Goal: Information Seeking & Learning: Check status

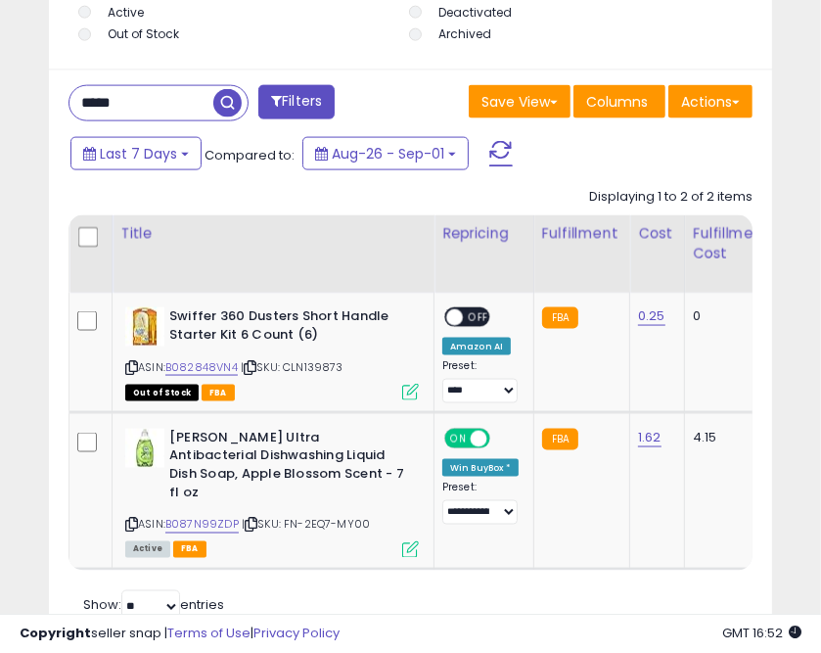
scroll to position [381, 713]
drag, startPoint x: 146, startPoint y: 102, endPoint x: -7, endPoint y: 71, distance: 155.7
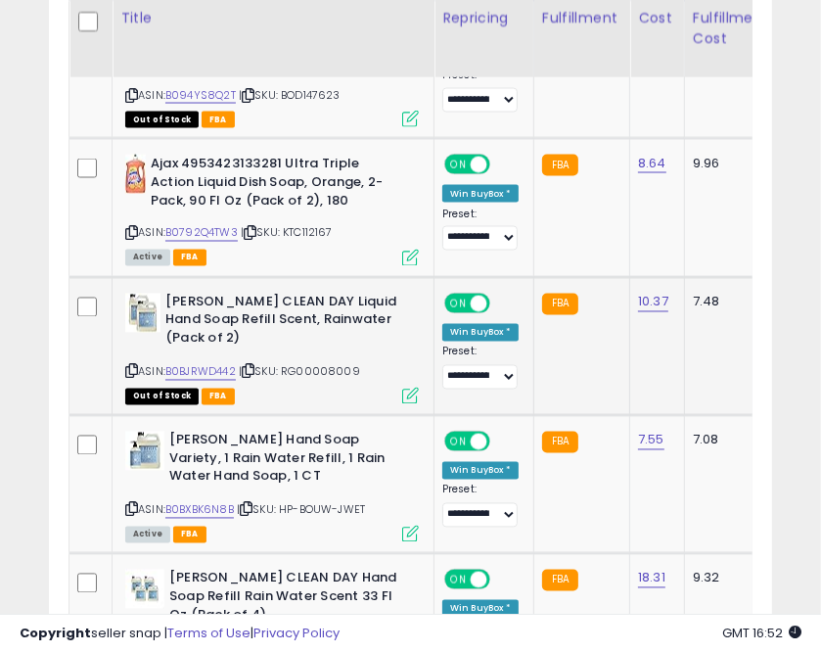
click at [255, 372] on icon at bounding box center [248, 371] width 13 height 11
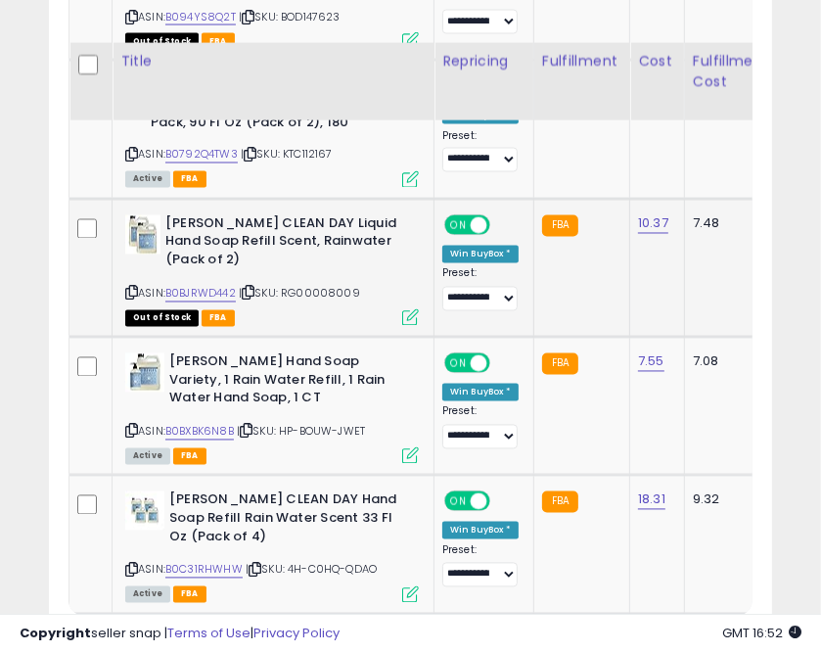
scroll to position [1979, 0]
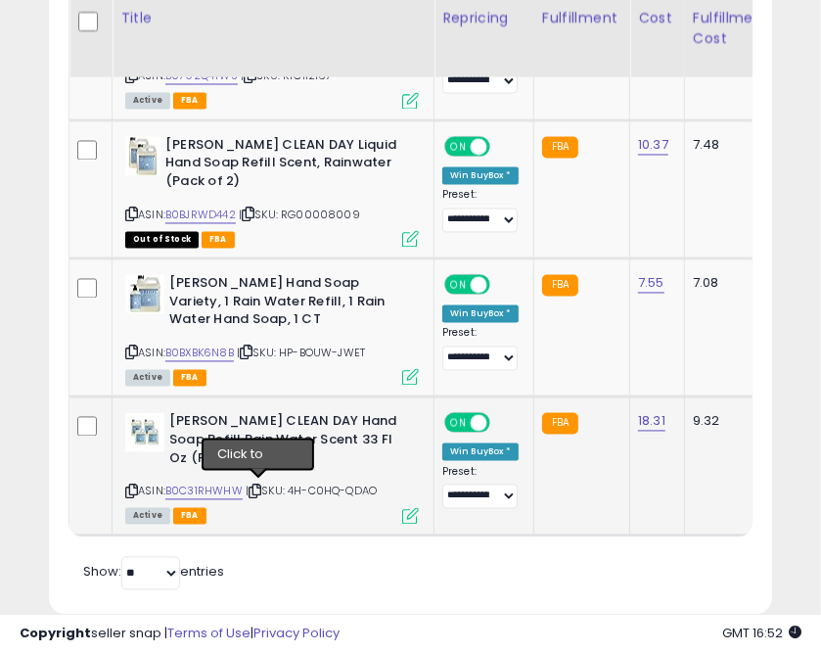
click at [259, 487] on icon at bounding box center [255, 492] width 13 height 11
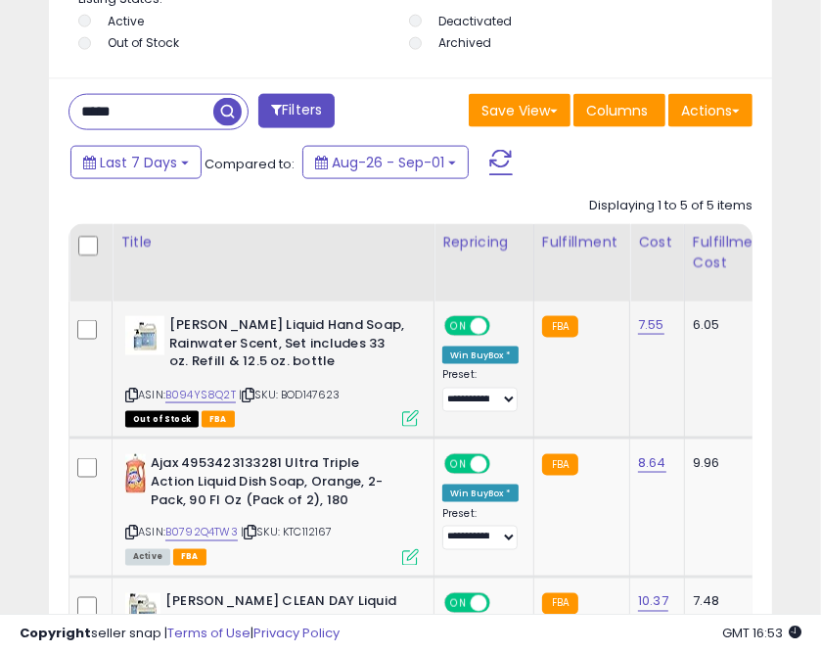
scroll to position [1353, 0]
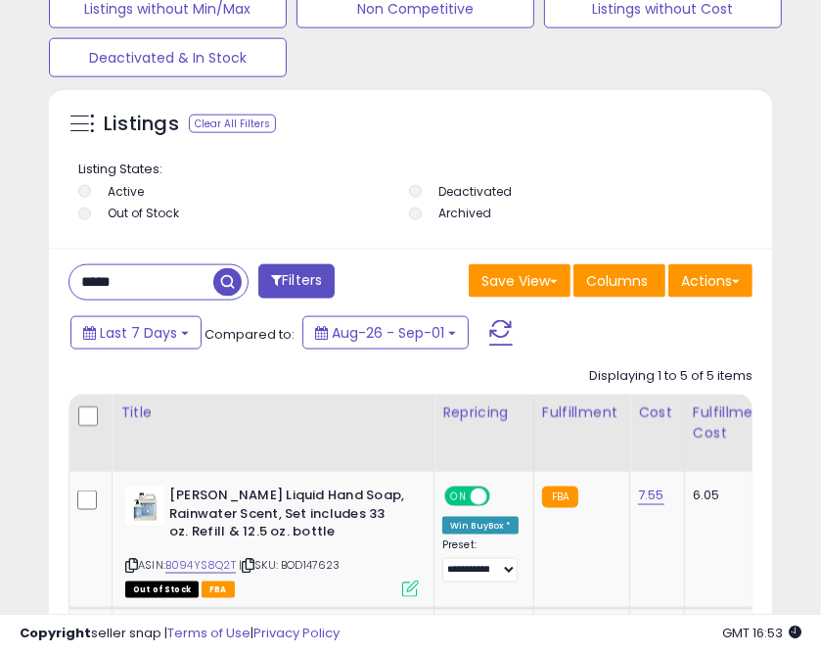
click at [94, 281] on input "*****" at bounding box center [142, 282] width 144 height 34
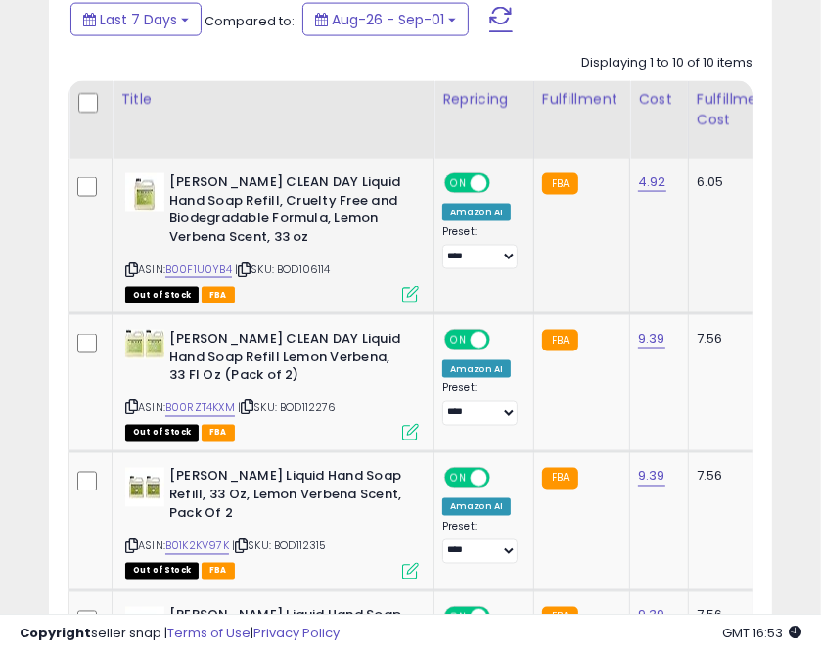
scroll to position [381, 713]
click at [246, 274] on icon at bounding box center [244, 269] width 13 height 11
click at [250, 403] on icon at bounding box center [247, 407] width 13 height 11
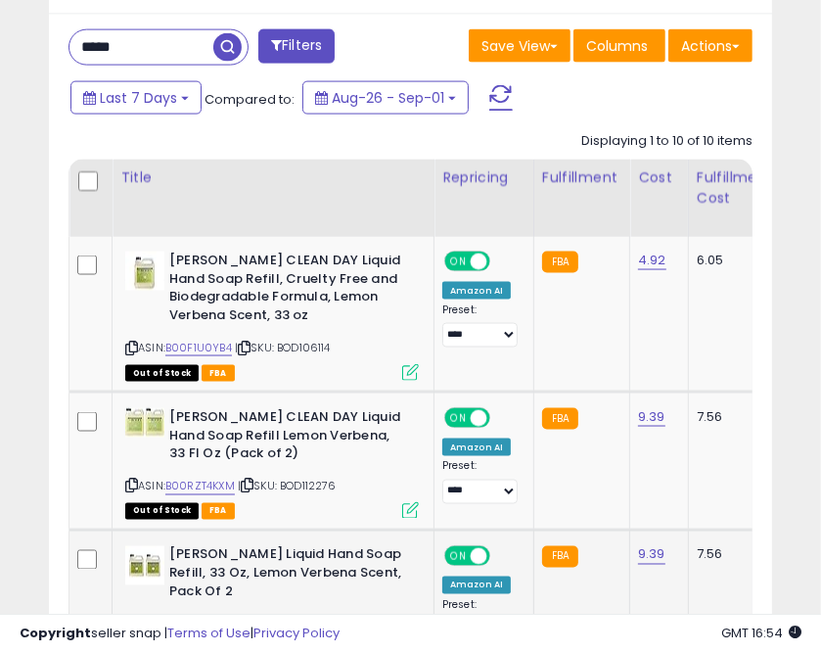
scroll to position [1823, 0]
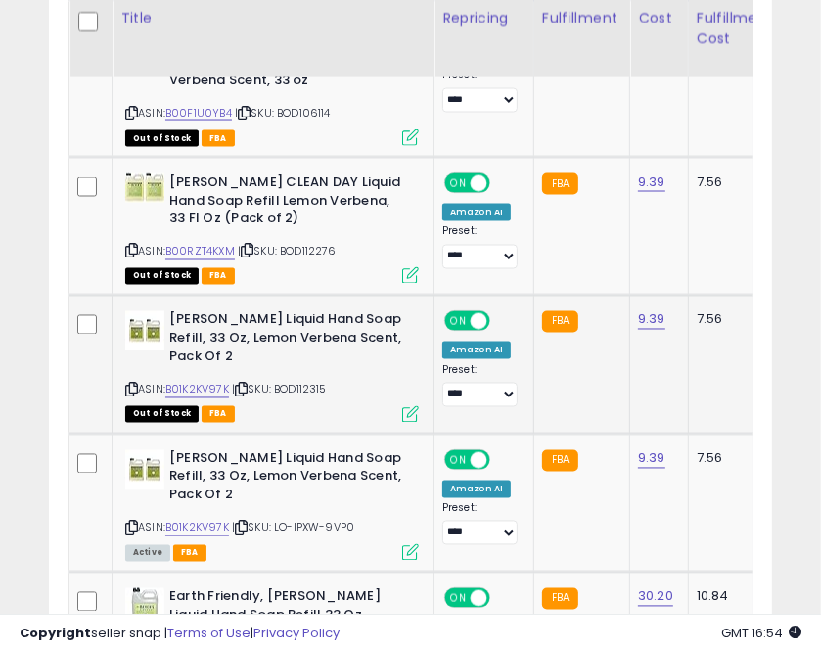
click at [243, 385] on icon at bounding box center [241, 390] width 13 height 11
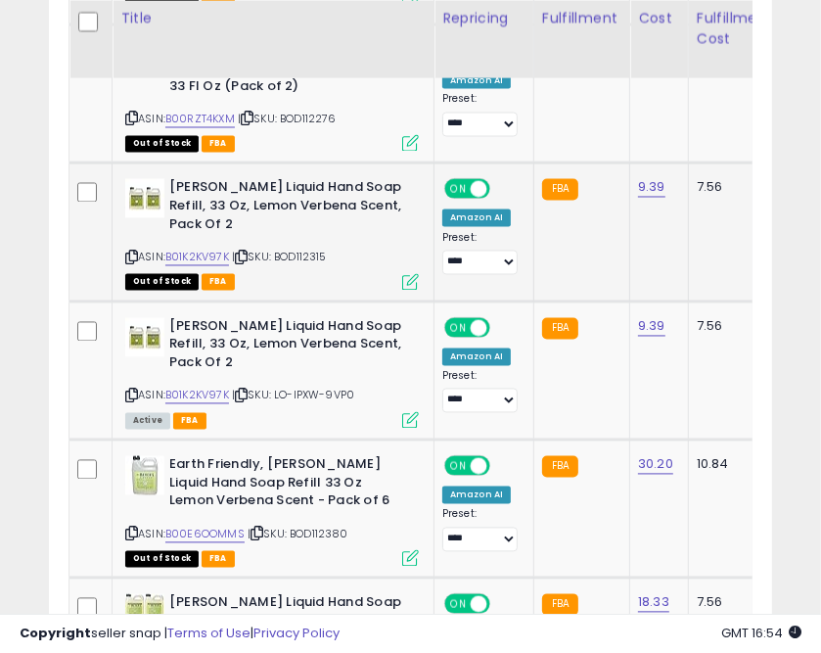
scroll to position [1979, 0]
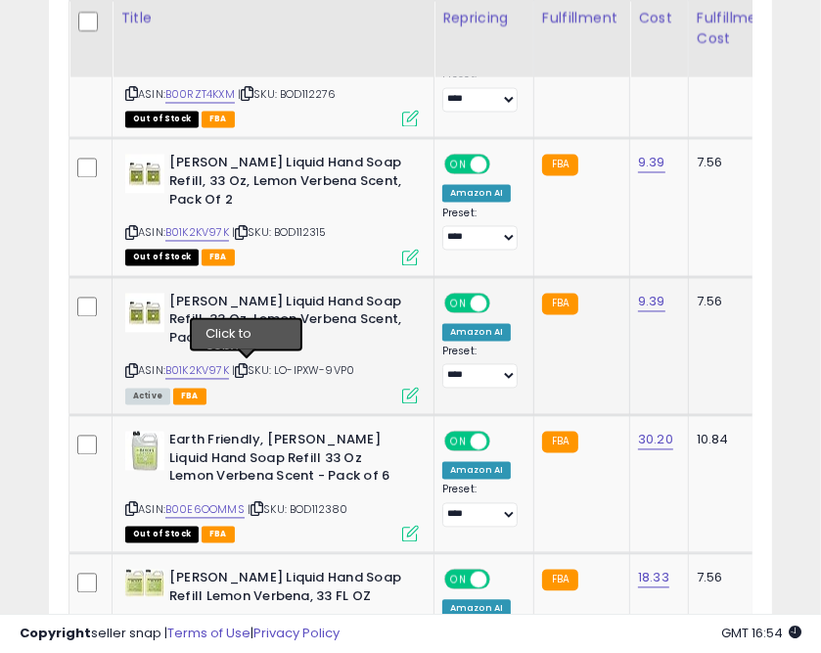
click at [247, 368] on icon at bounding box center [241, 371] width 13 height 11
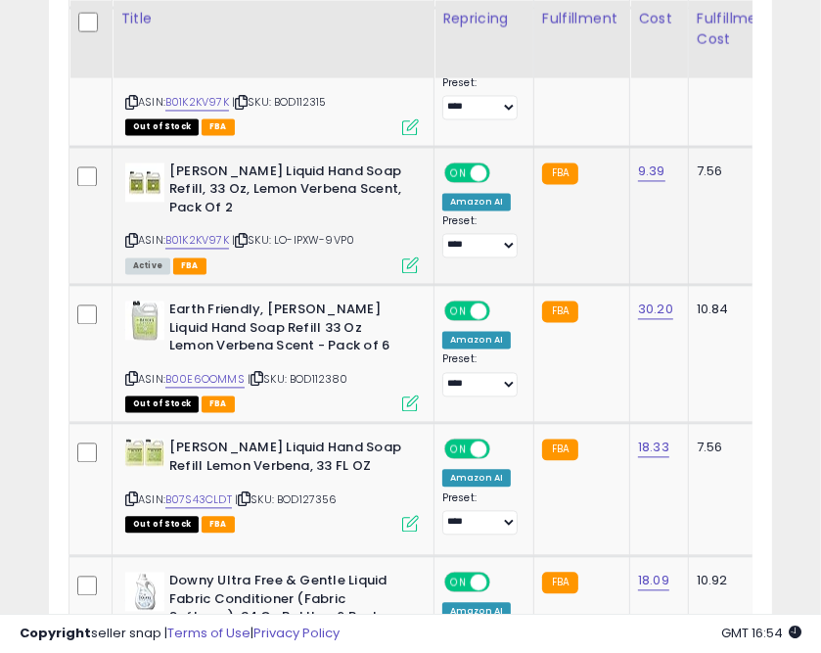
scroll to position [2136, 0]
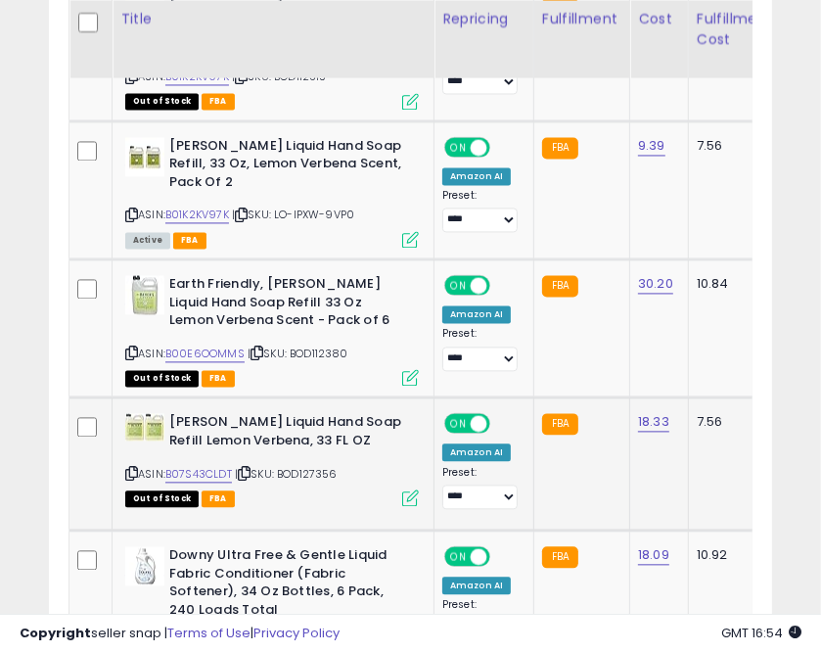
click at [251, 472] on icon at bounding box center [244, 473] width 13 height 11
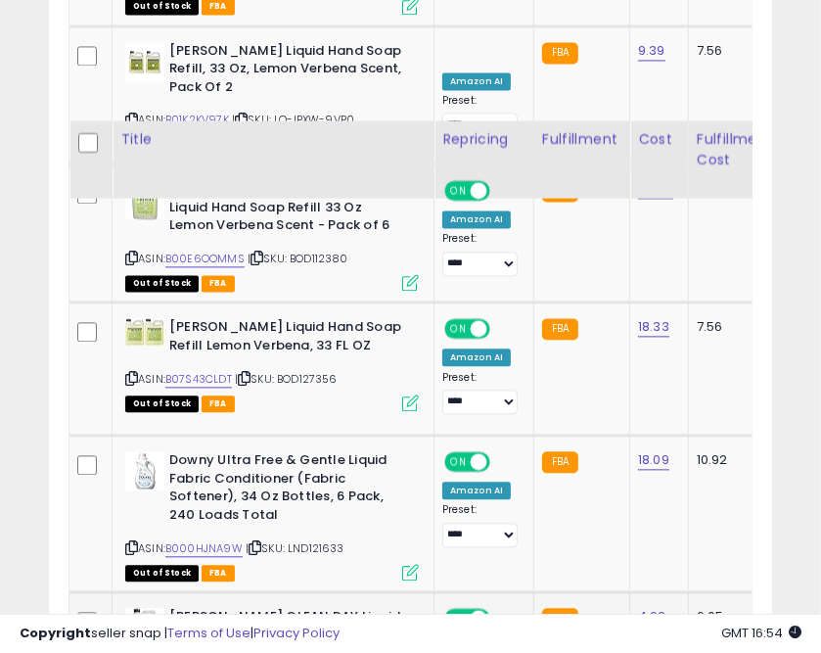
scroll to position [2371, 0]
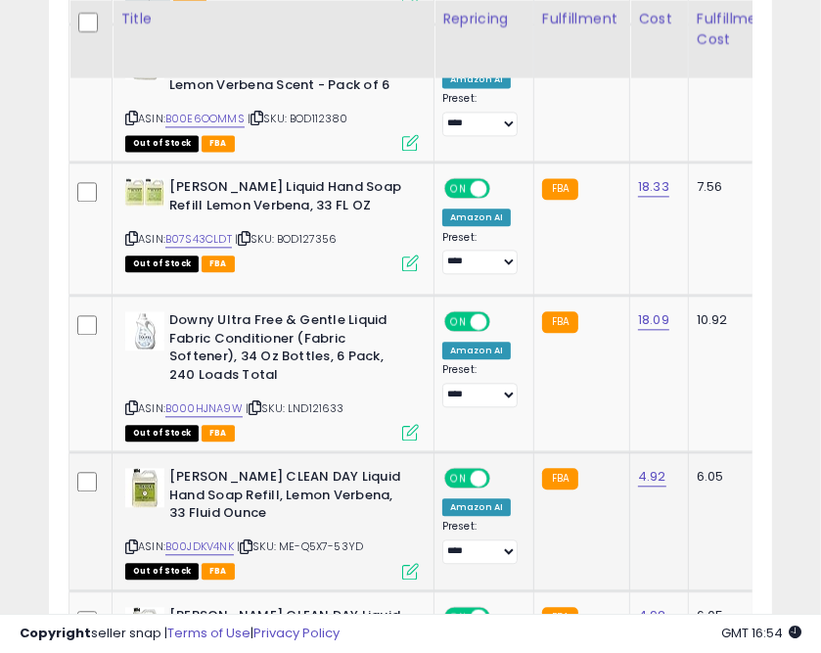
click at [251, 546] on icon at bounding box center [246, 546] width 13 height 11
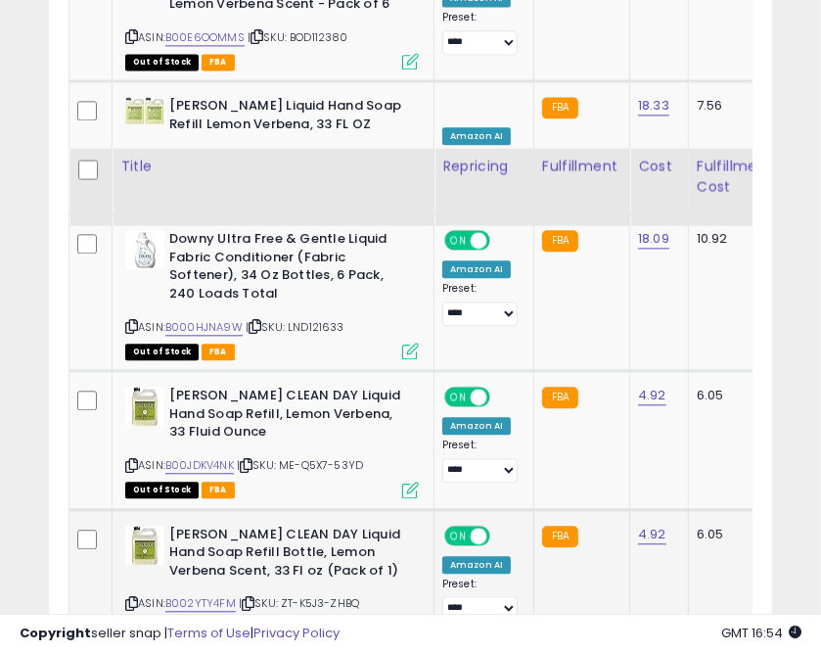
scroll to position [2606, 0]
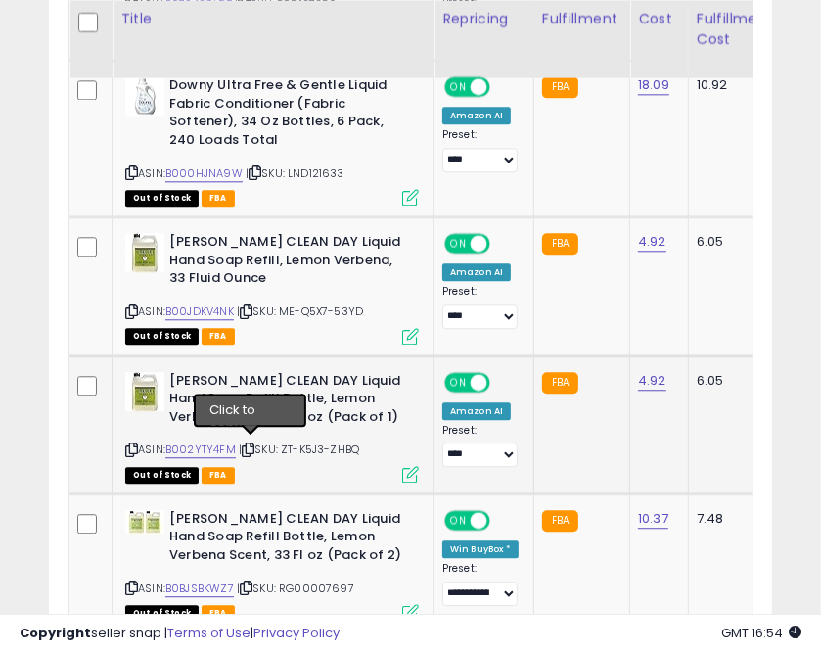
click at [249, 444] on icon at bounding box center [248, 449] width 13 height 11
click at [253, 582] on icon at bounding box center [246, 587] width 13 height 11
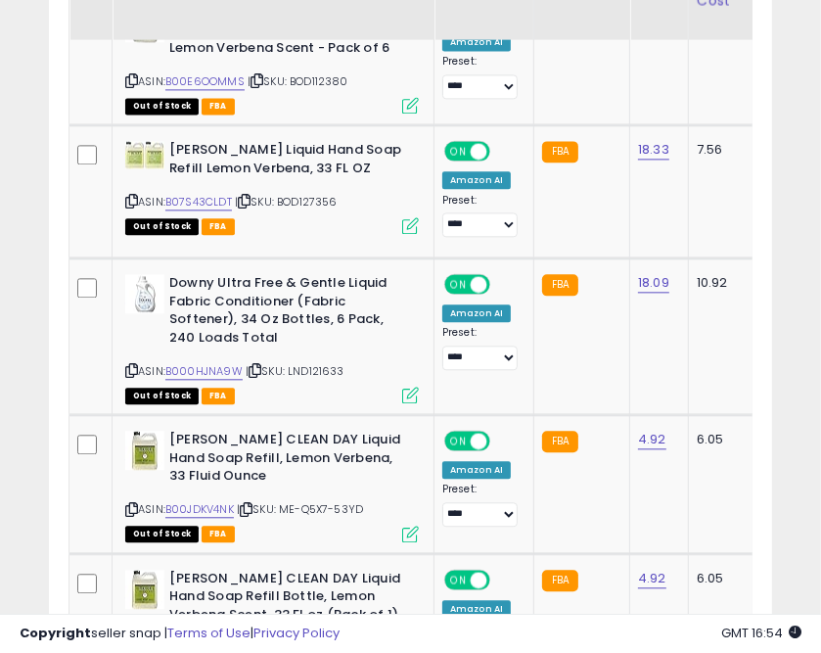
scroll to position [2369, 0]
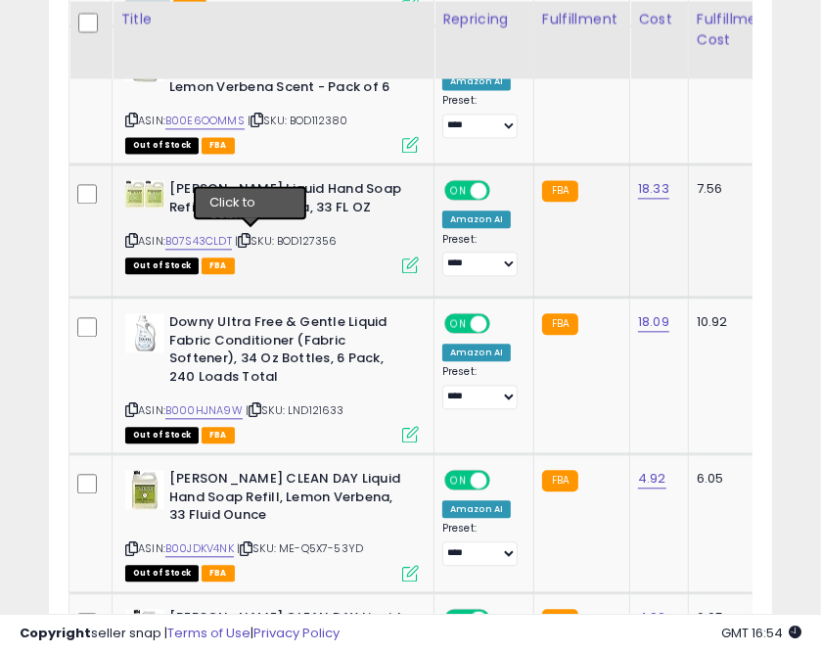
click at [251, 239] on icon at bounding box center [244, 240] width 13 height 11
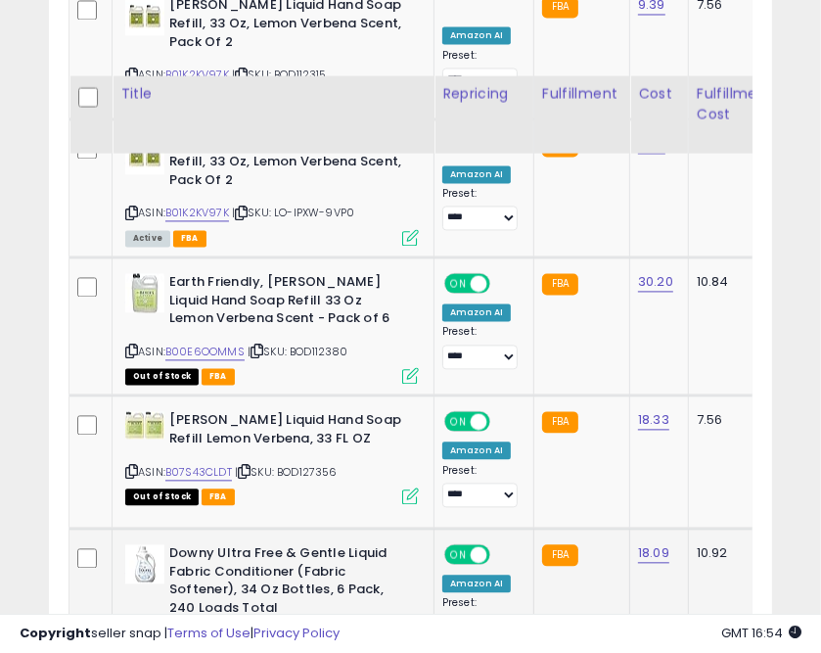
scroll to position [2056, 0]
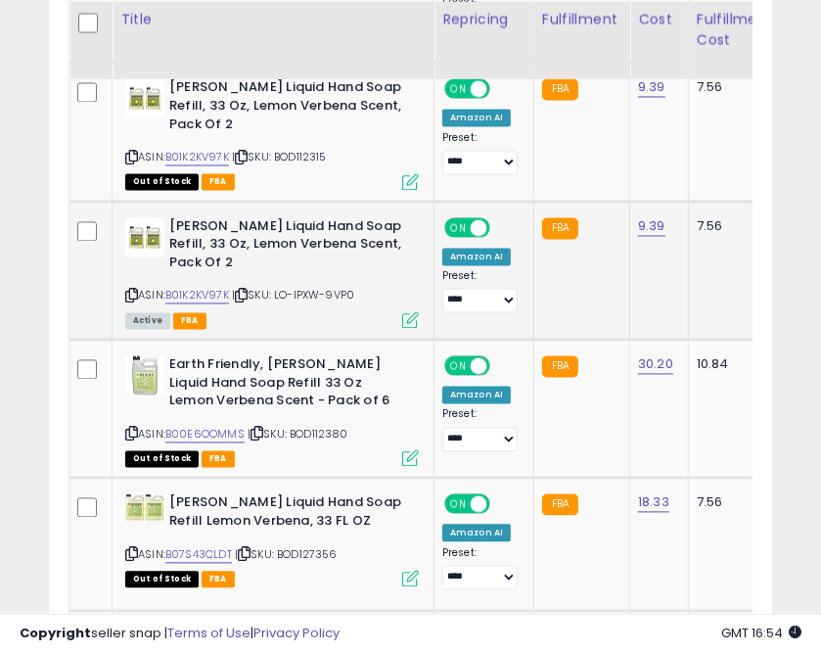
click at [248, 292] on icon at bounding box center [241, 295] width 13 height 11
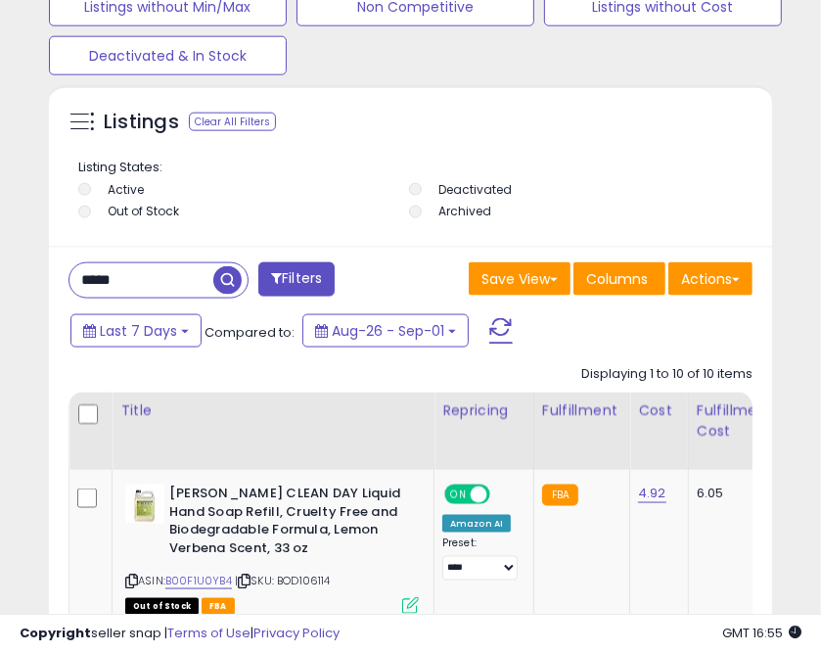
scroll to position [1351, 0]
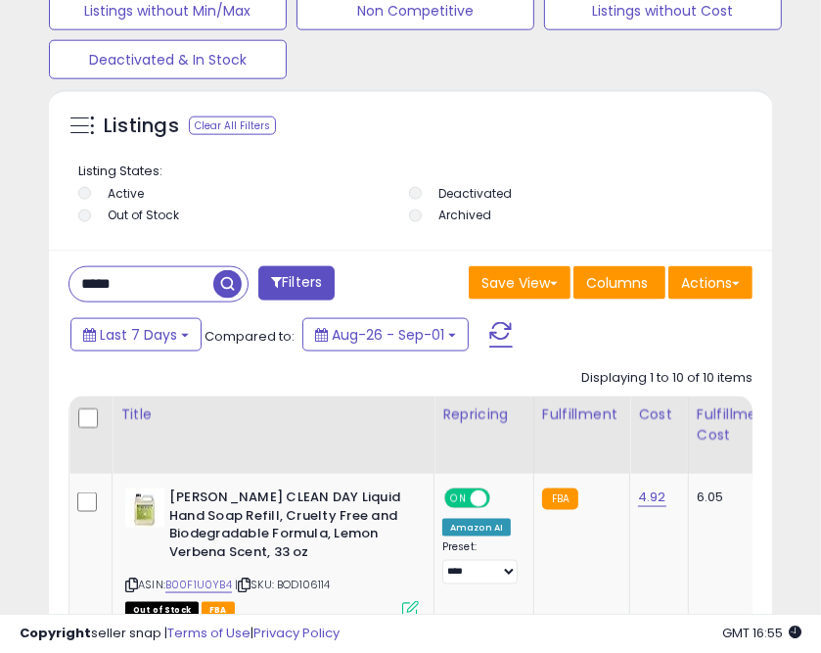
click at [101, 281] on input "*****" at bounding box center [142, 284] width 144 height 34
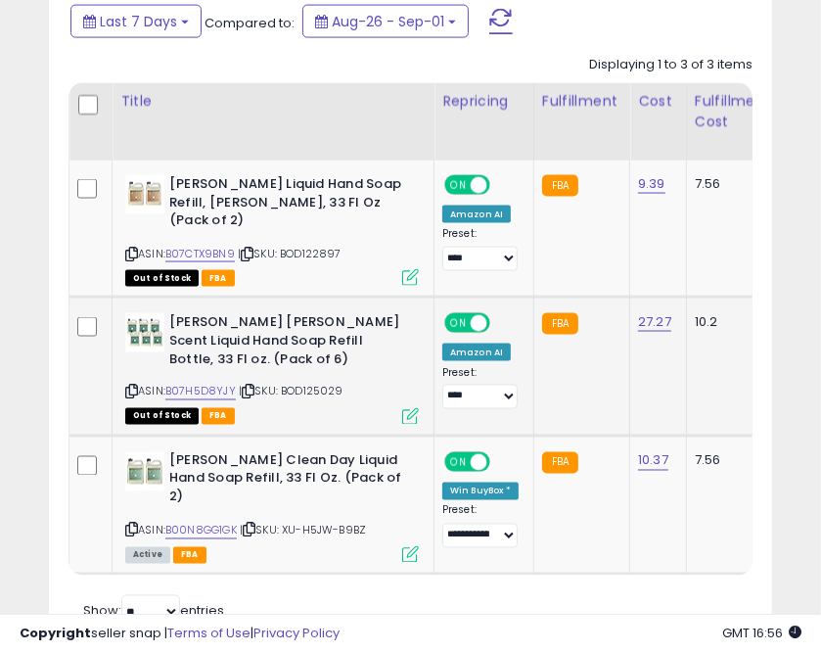
scroll to position [1664, 0]
click at [254, 249] on icon at bounding box center [247, 254] width 13 height 11
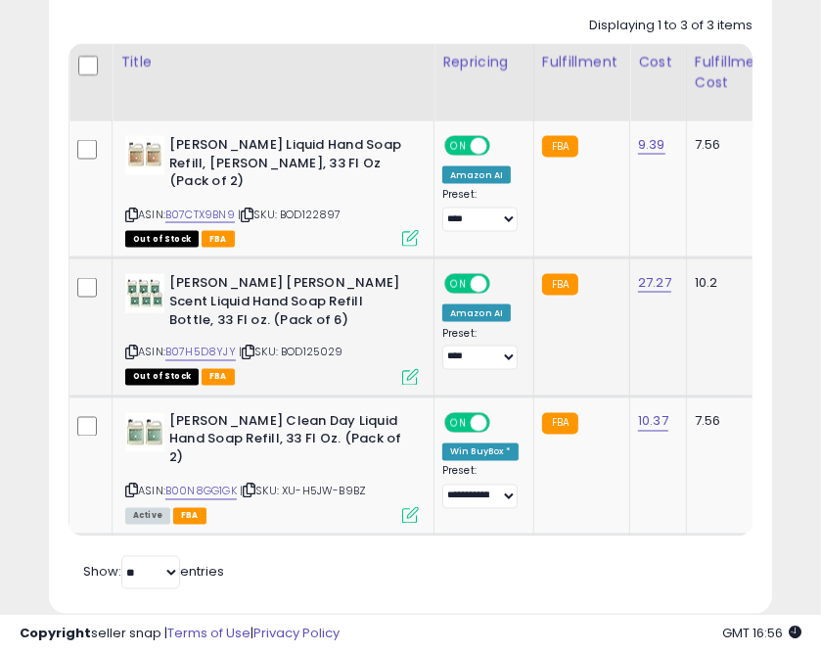
scroll to position [1742, 0]
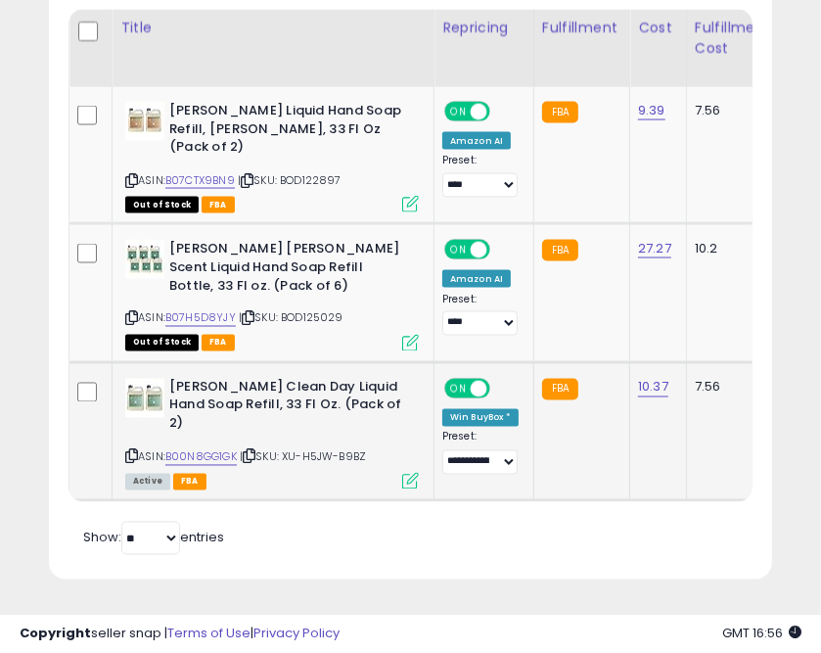
click at [255, 451] on icon at bounding box center [249, 456] width 13 height 11
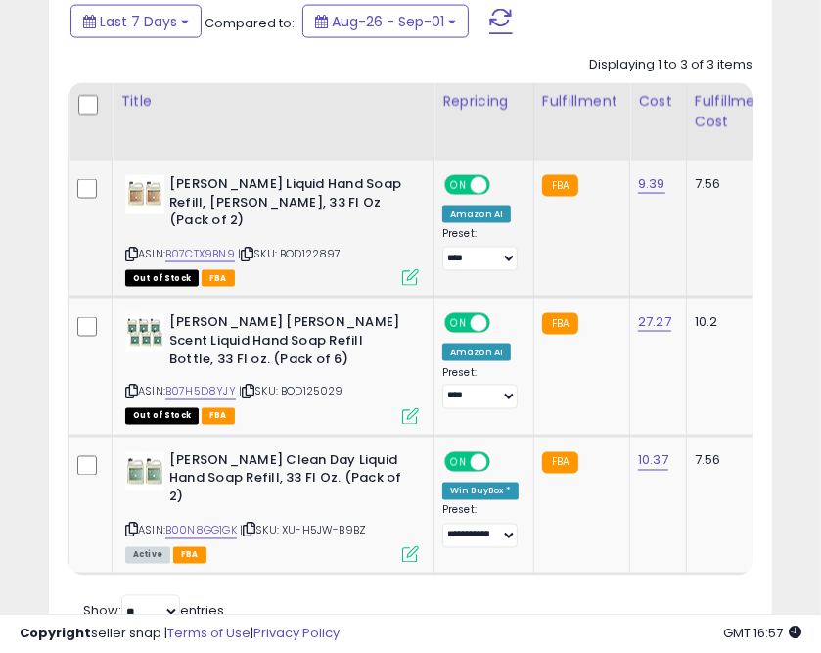
scroll to position [1429, 0]
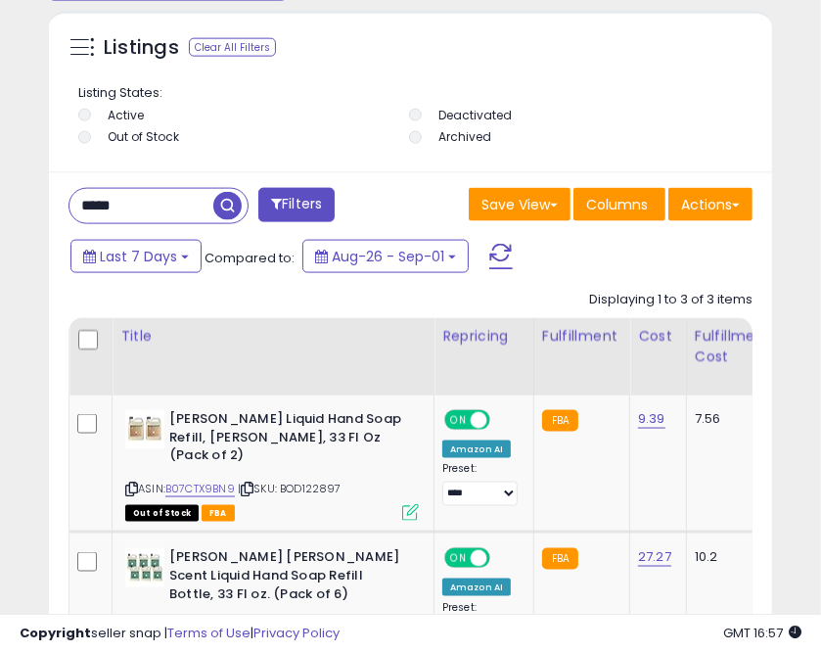
click at [78, 208] on input "*****" at bounding box center [142, 206] width 144 height 34
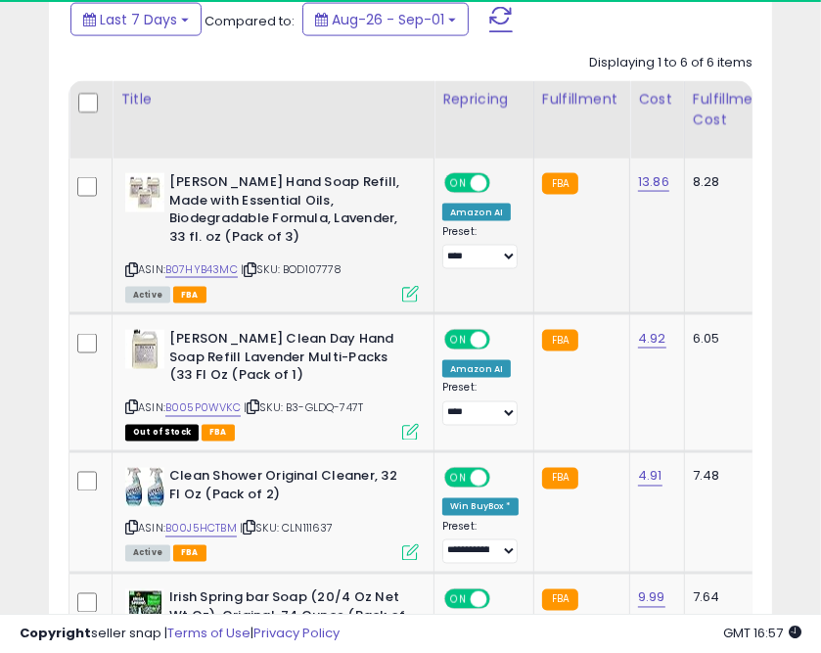
scroll to position [381, 713]
click at [256, 269] on icon at bounding box center [250, 269] width 13 height 11
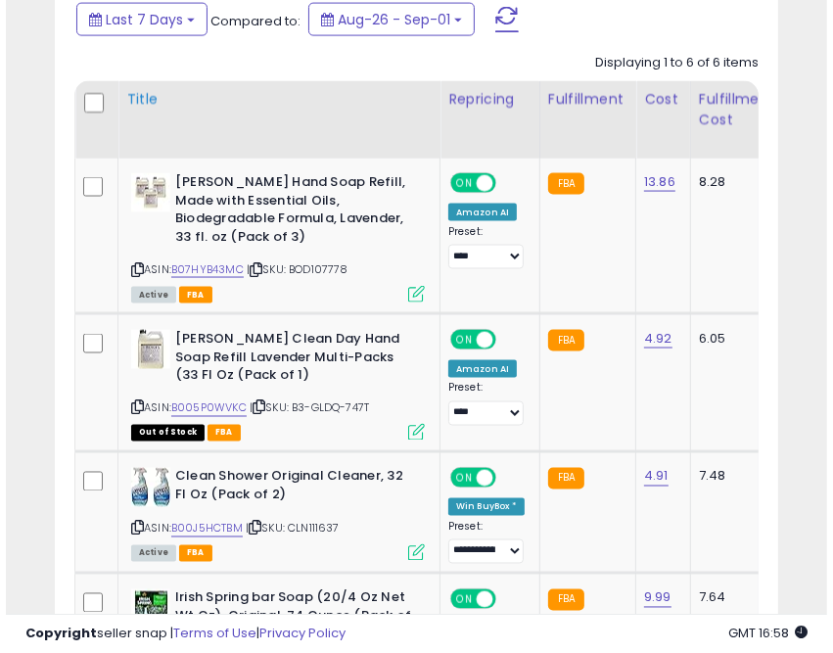
scroll to position [1353, 0]
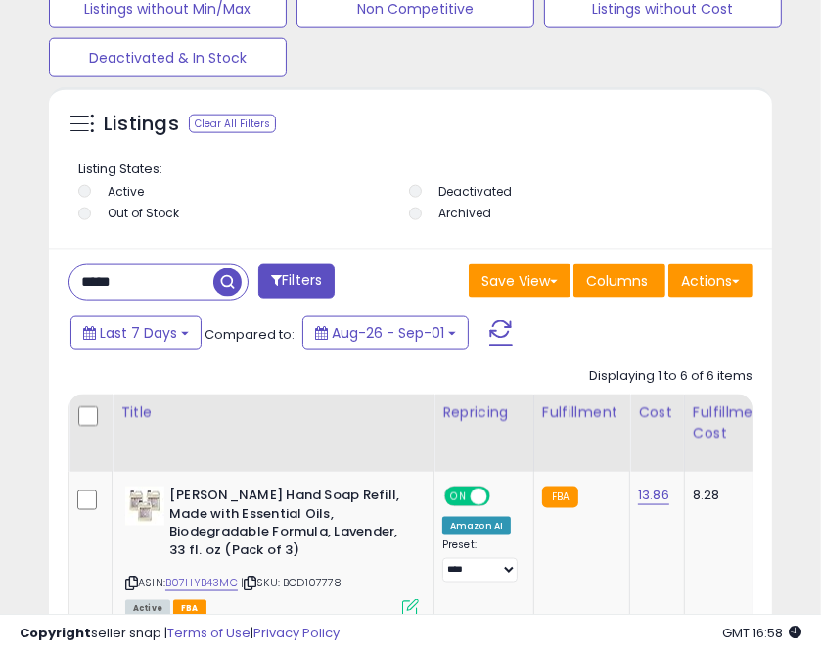
click at [91, 271] on input "*****" at bounding box center [142, 282] width 144 height 34
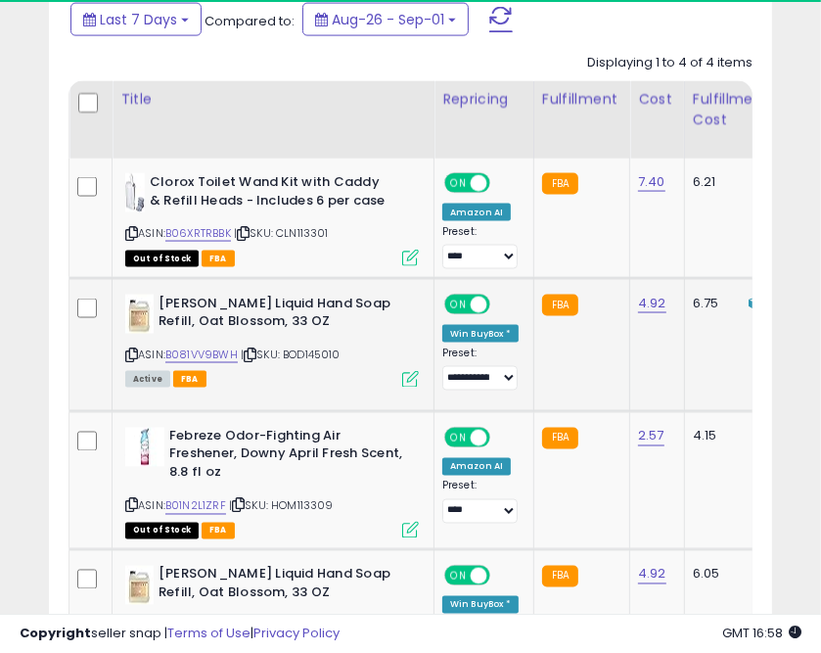
scroll to position [381, 713]
click at [253, 352] on icon at bounding box center [250, 354] width 13 height 11
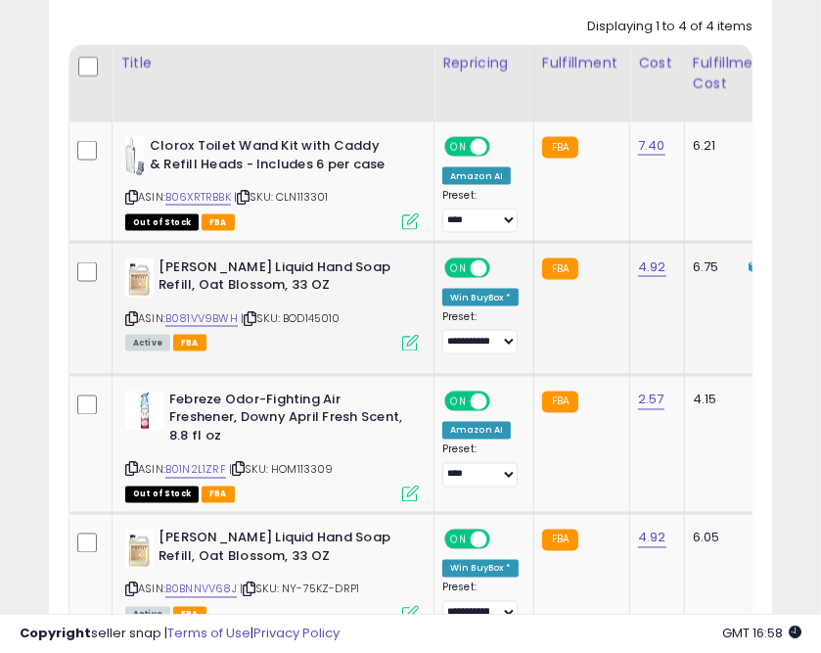
scroll to position [1588, 0]
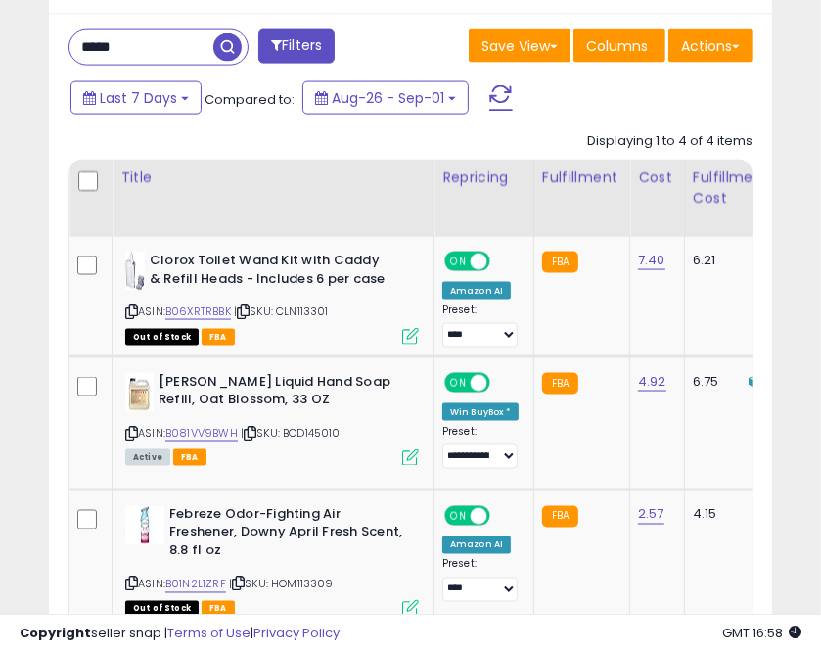
click at [102, 56] on input "*****" at bounding box center [142, 47] width 144 height 34
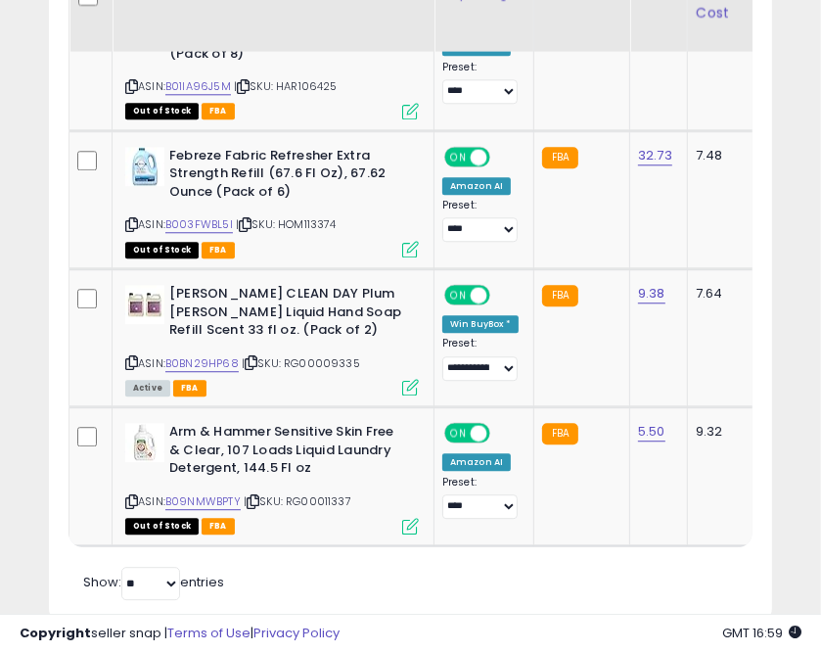
scroll to position [2762, 0]
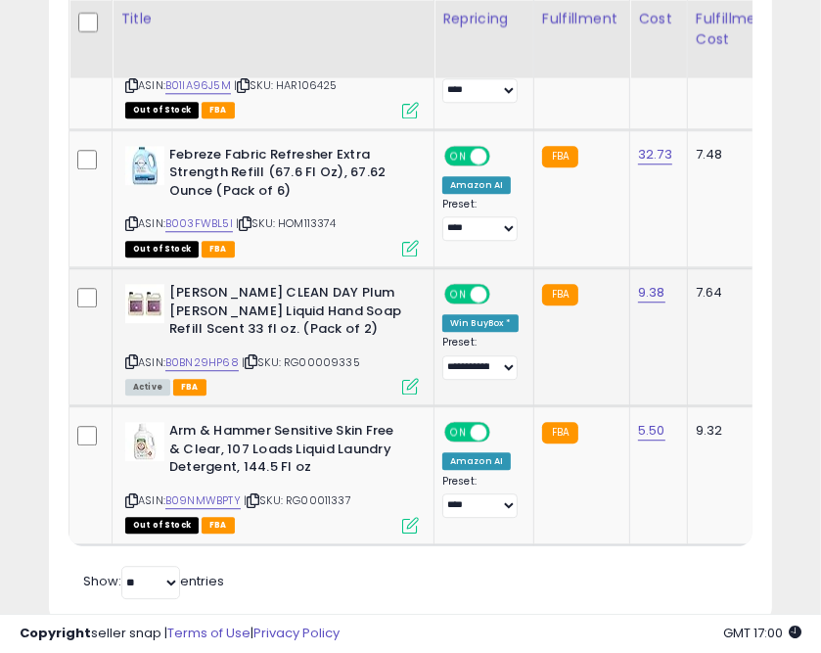
click at [252, 356] on icon at bounding box center [251, 361] width 13 height 11
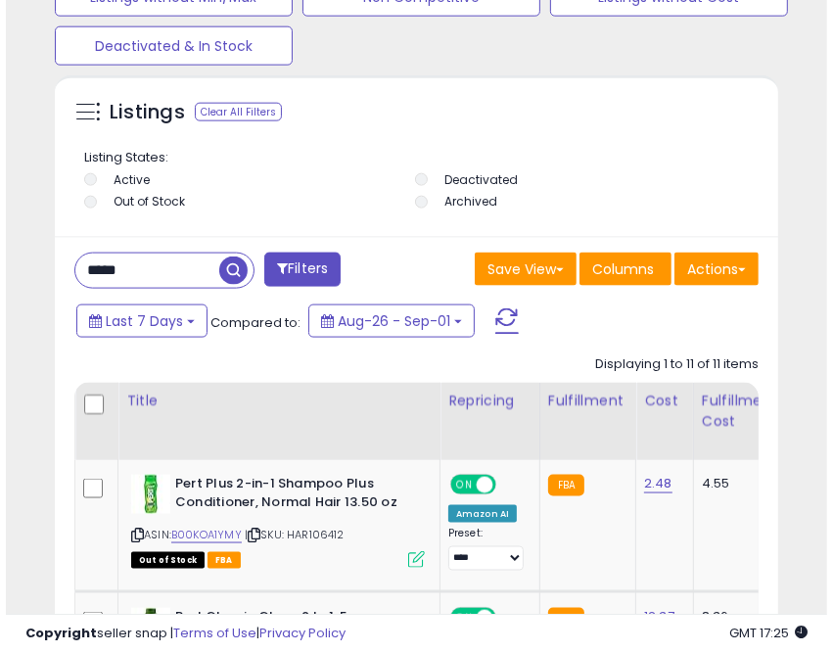
scroll to position [1275, 0]
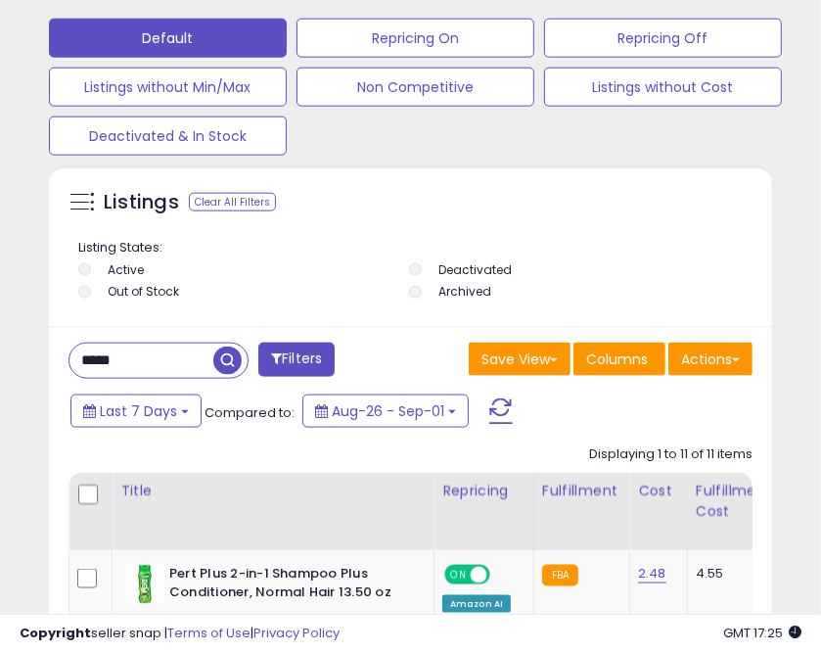
click at [110, 356] on input "*****" at bounding box center [142, 361] width 144 height 34
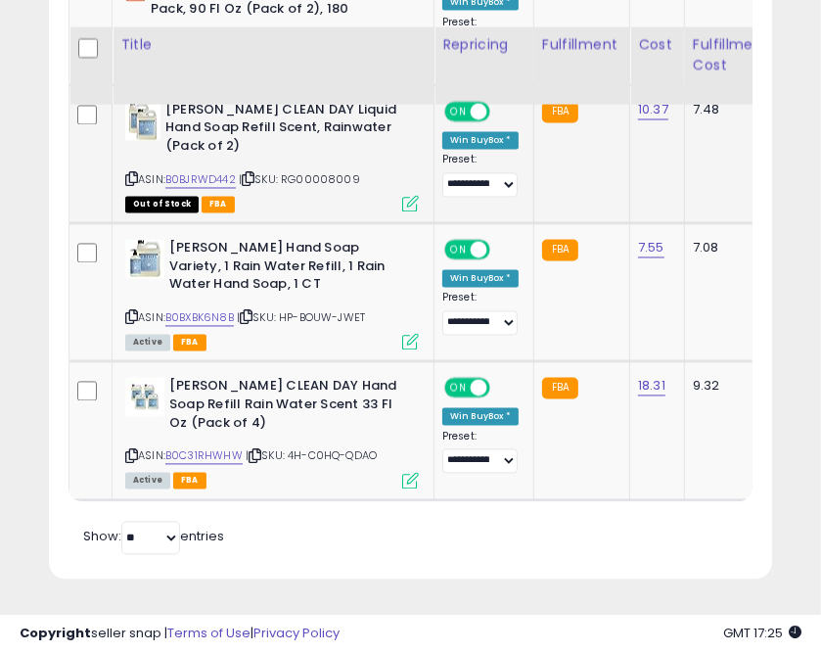
scroll to position [2041, 0]
click at [258, 451] on icon at bounding box center [255, 456] width 13 height 11
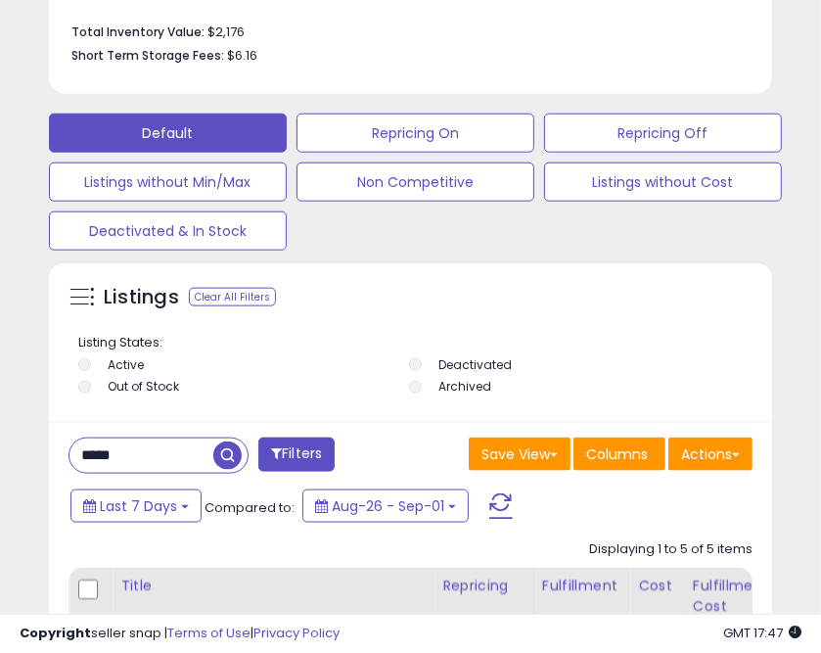
scroll to position [1414, 0]
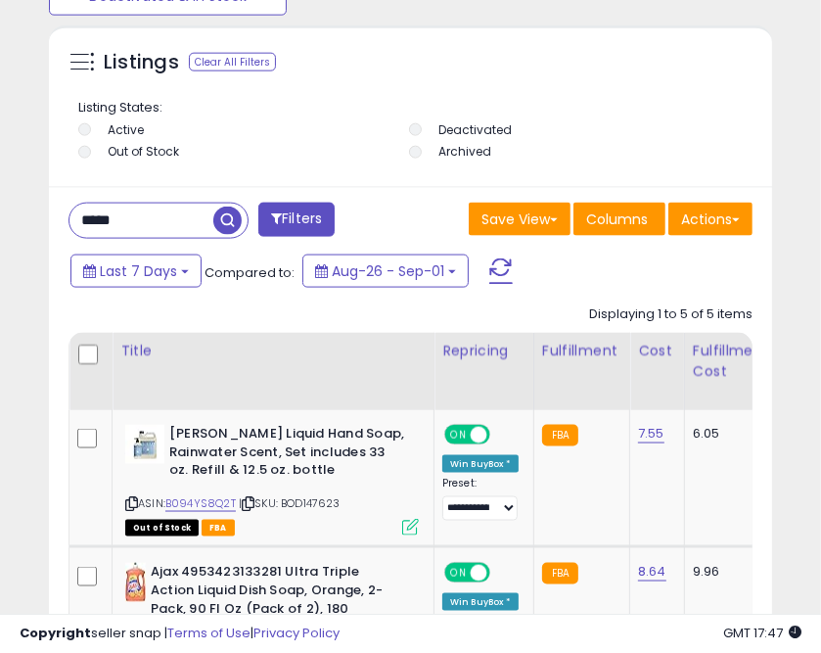
click at [100, 231] on input "*****" at bounding box center [142, 221] width 144 height 34
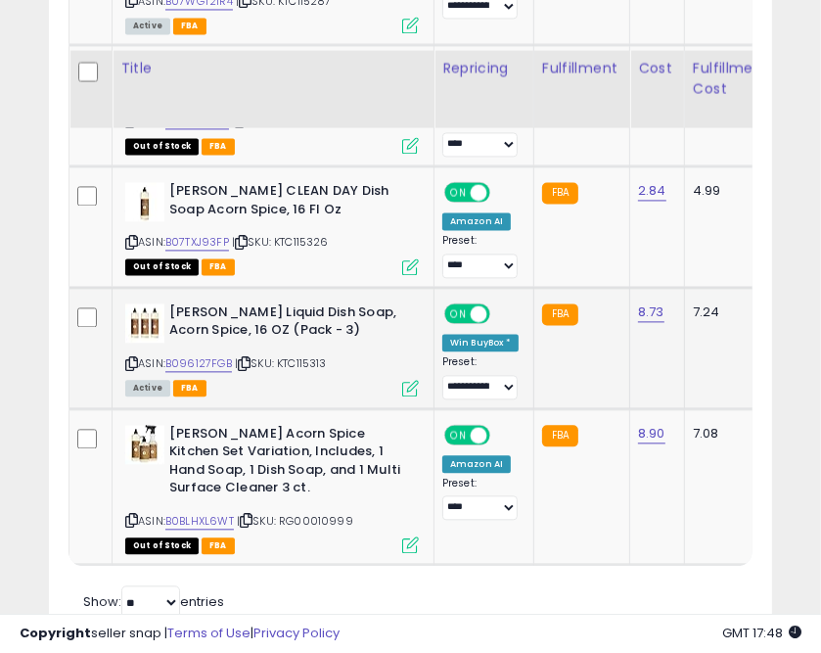
scroll to position [2293, 0]
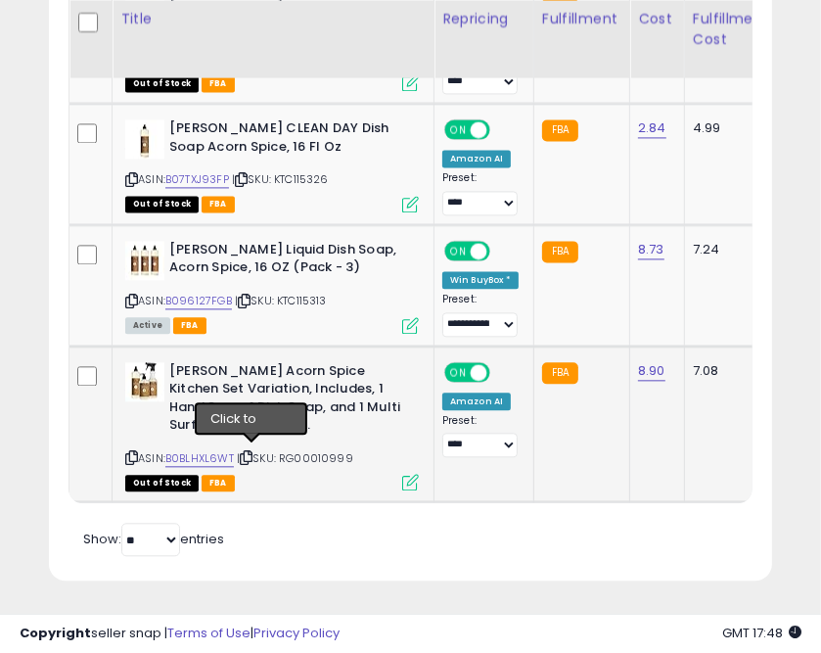
click at [247, 454] on icon at bounding box center [246, 457] width 13 height 11
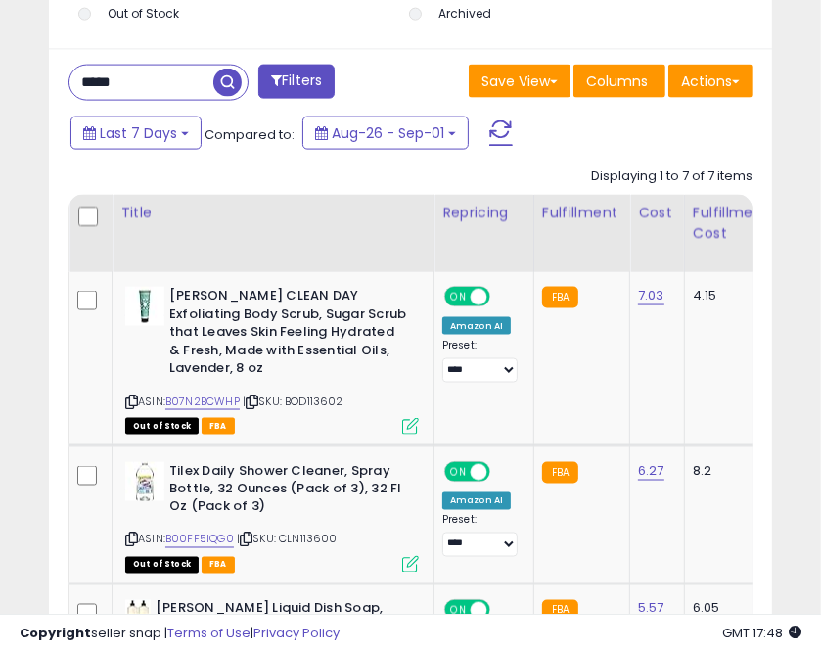
scroll to position [1509, 0]
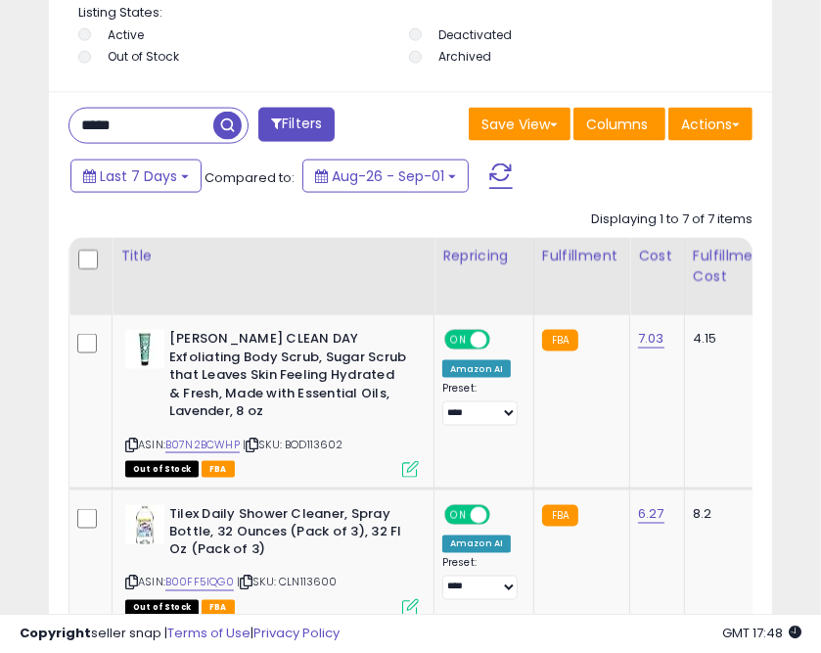
click at [104, 139] on input "*****" at bounding box center [142, 126] width 144 height 34
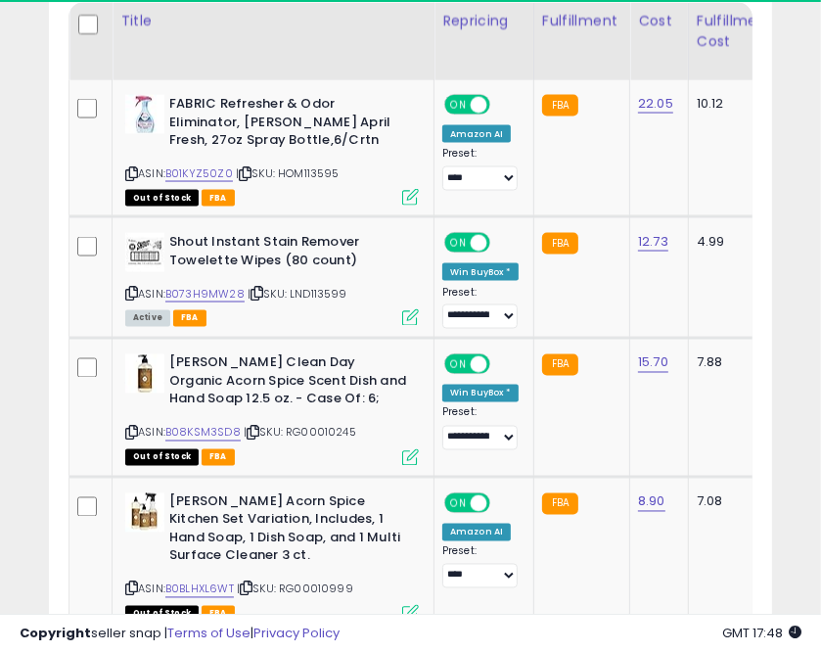
scroll to position [381, 713]
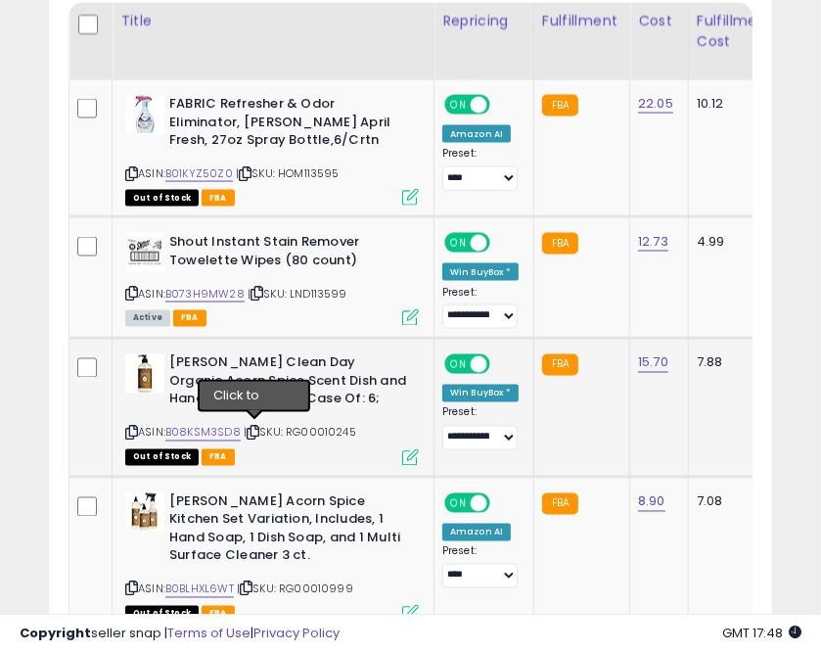
click at [254, 432] on icon at bounding box center [253, 433] width 13 height 11
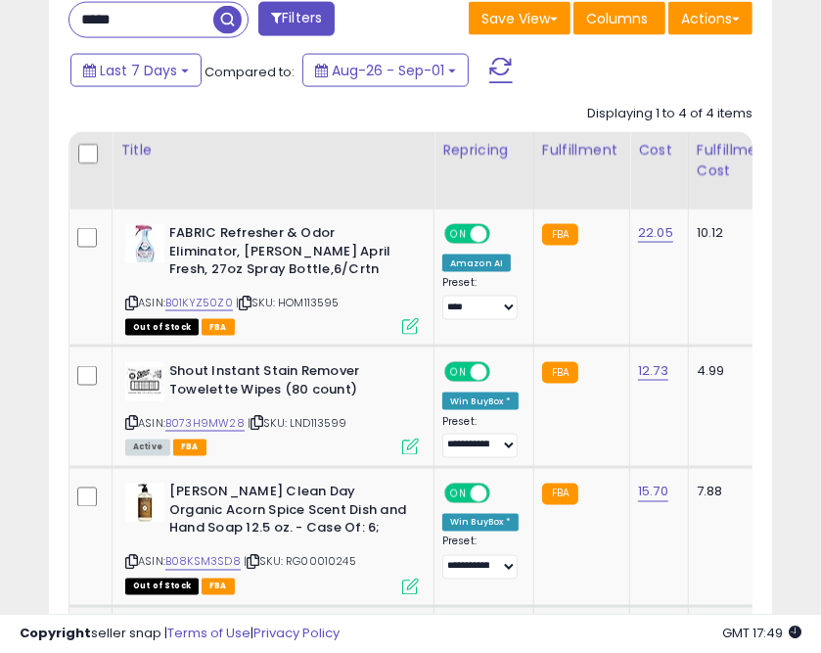
scroll to position [1591, 0]
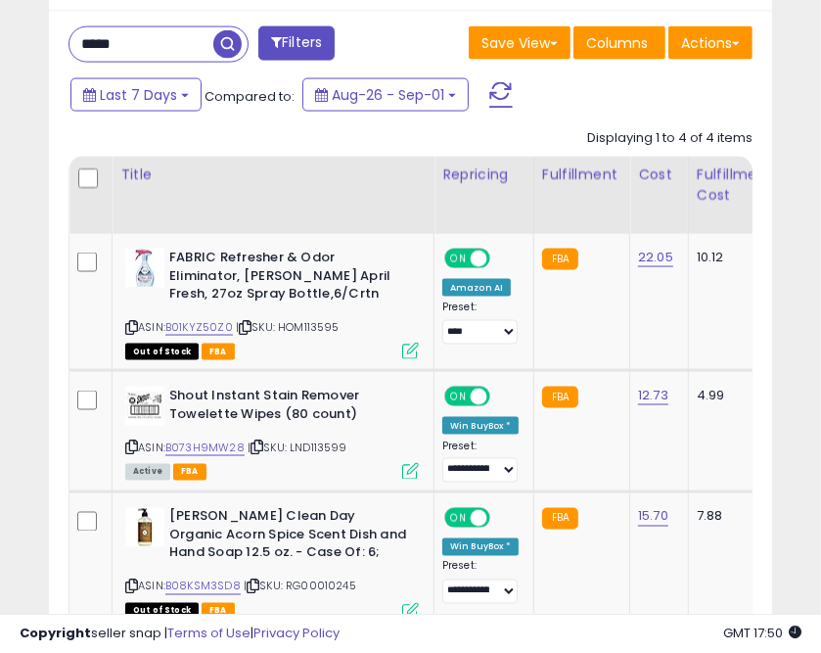
click at [95, 40] on input "*****" at bounding box center [142, 44] width 144 height 34
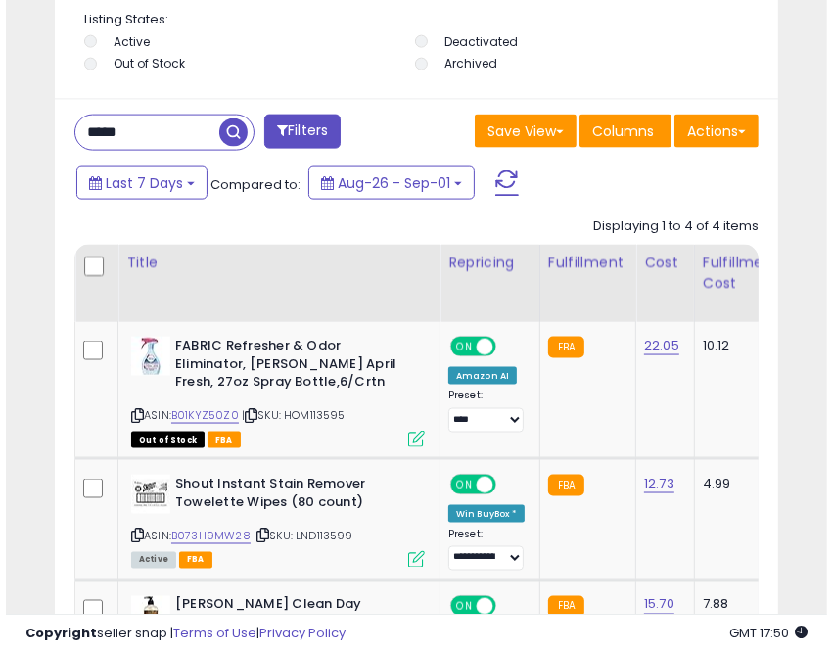
scroll to position [1277, 0]
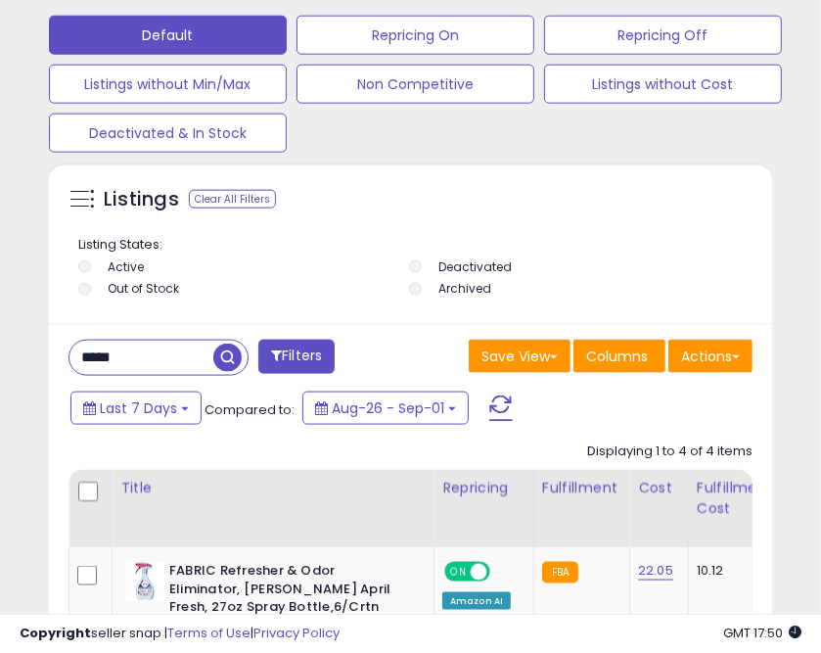
click at [83, 363] on input "*****" at bounding box center [142, 358] width 144 height 34
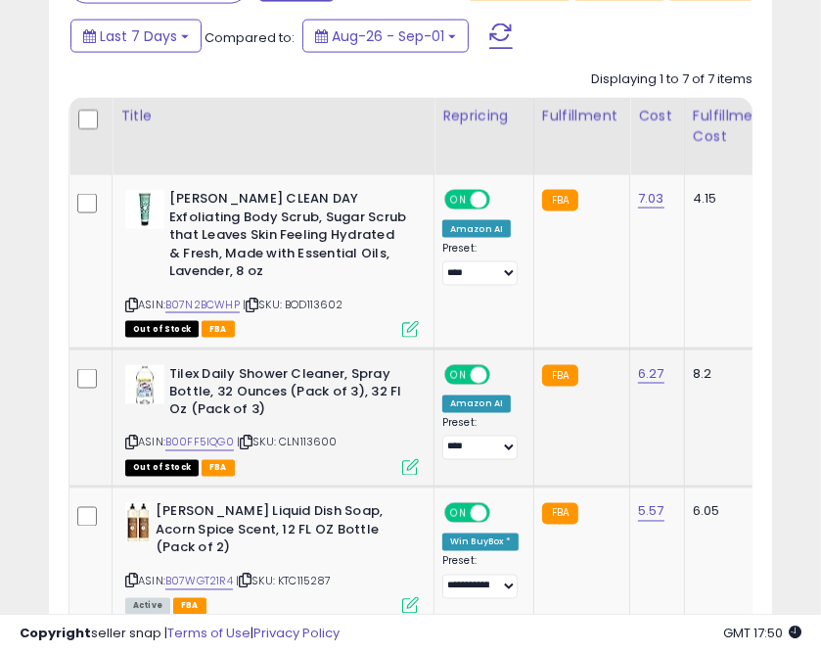
scroll to position [1747, 0]
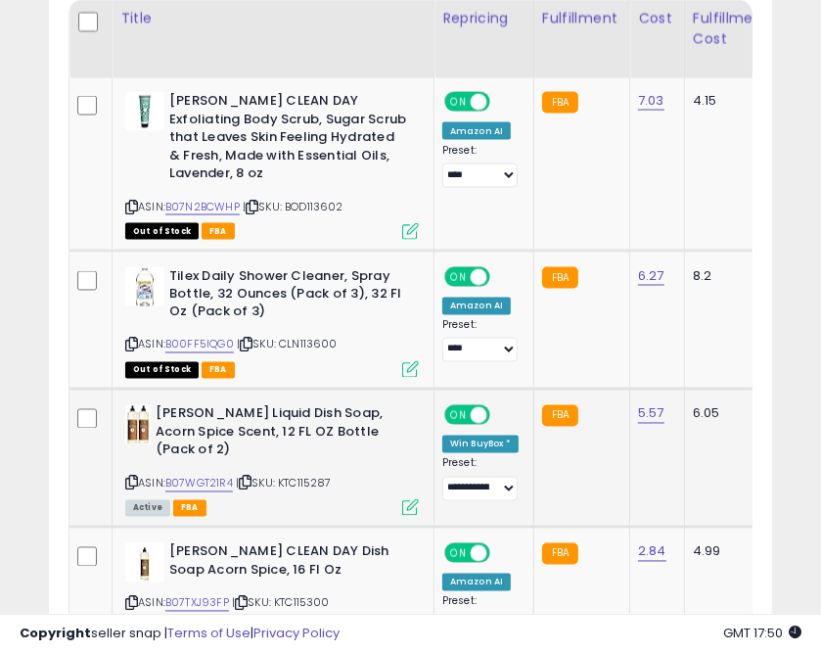
click at [252, 485] on icon at bounding box center [245, 483] width 13 height 11
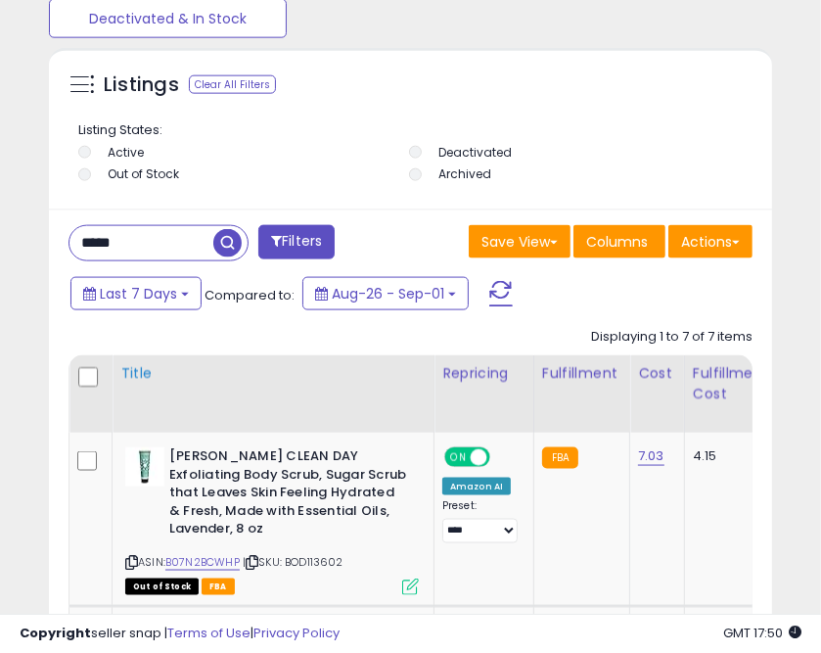
scroll to position [1356, 0]
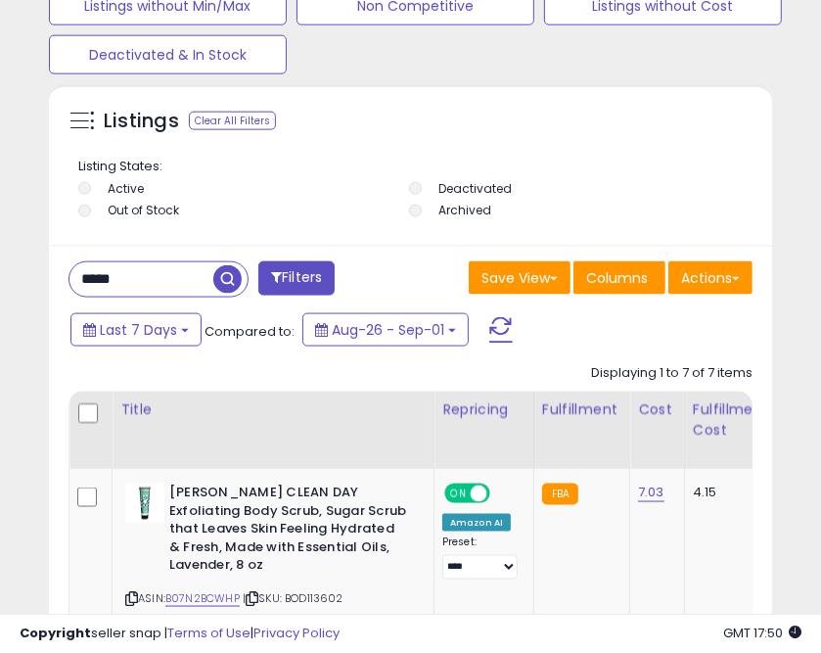
click at [102, 267] on input "*****" at bounding box center [142, 279] width 144 height 34
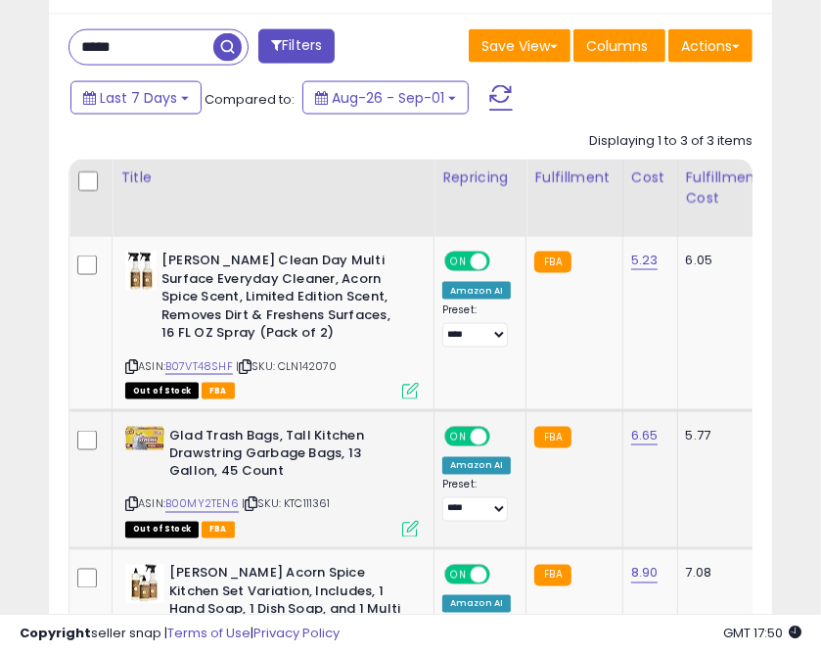
scroll to position [381, 713]
click at [251, 364] on icon at bounding box center [245, 366] width 13 height 11
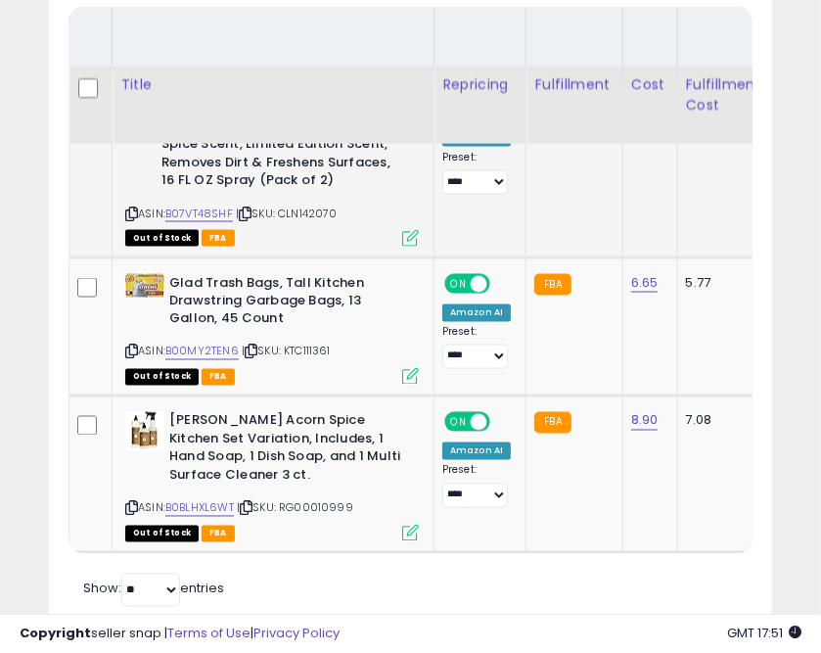
scroll to position [1586, 0]
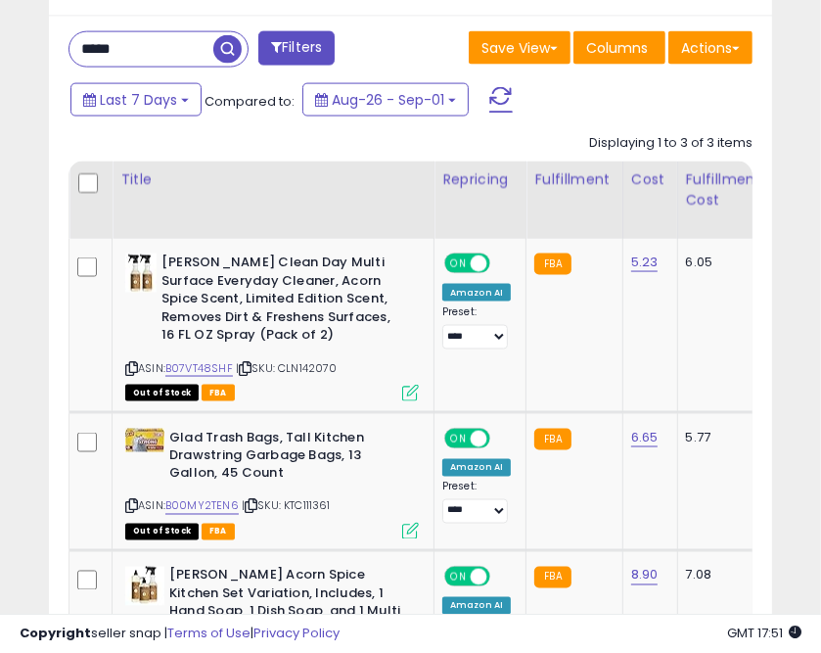
click at [94, 51] on input "*****" at bounding box center [142, 49] width 144 height 34
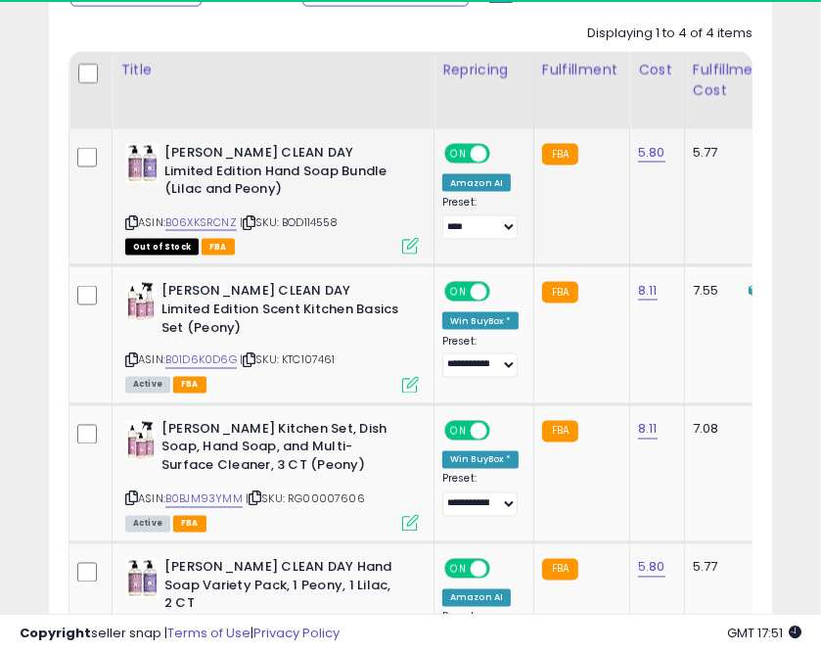
scroll to position [1744, 0]
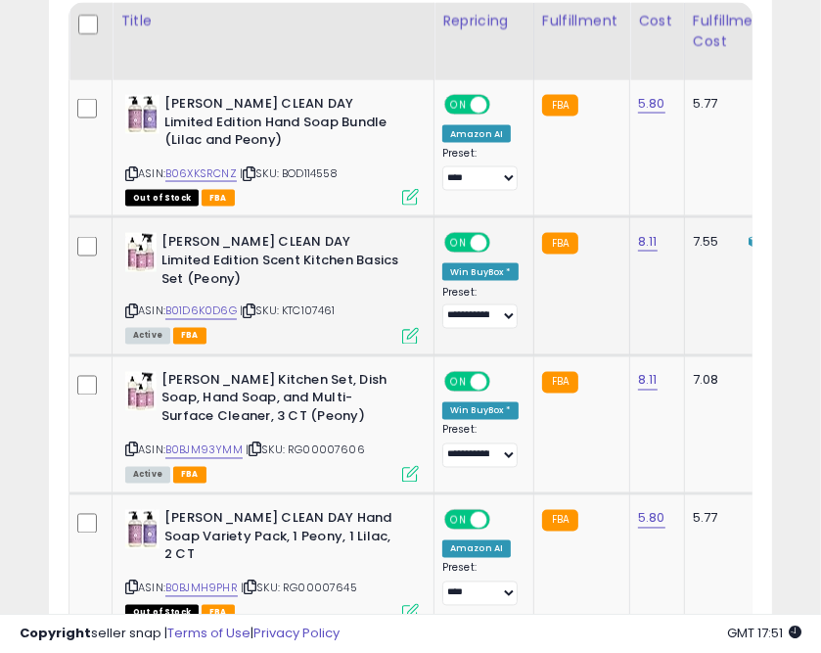
click at [251, 313] on icon at bounding box center [249, 311] width 13 height 11
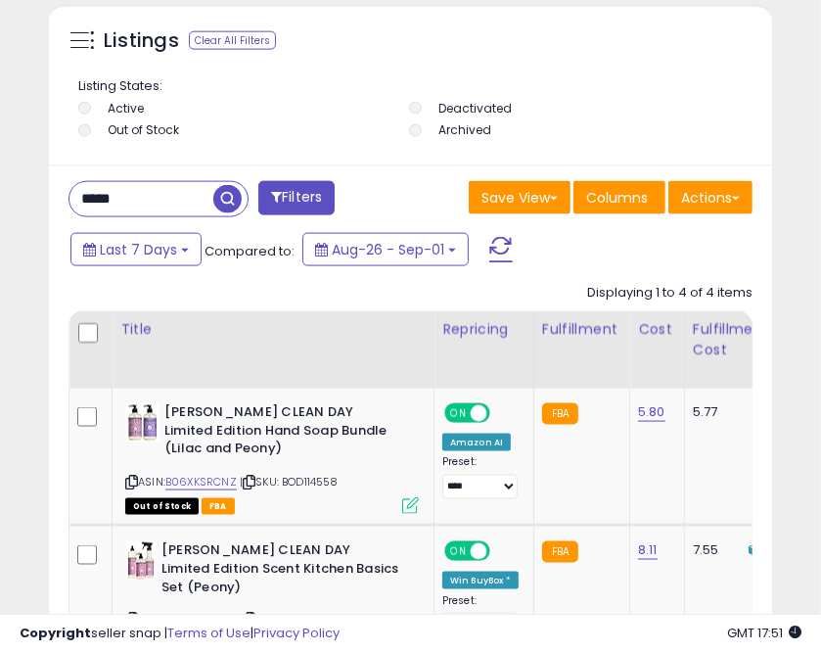
scroll to position [1431, 0]
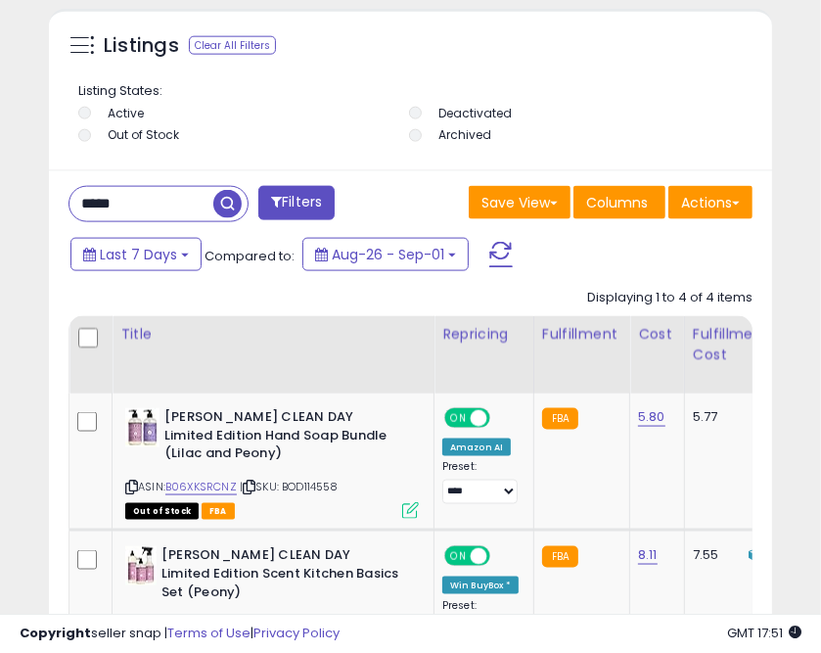
click at [90, 210] on input "*****" at bounding box center [142, 204] width 144 height 34
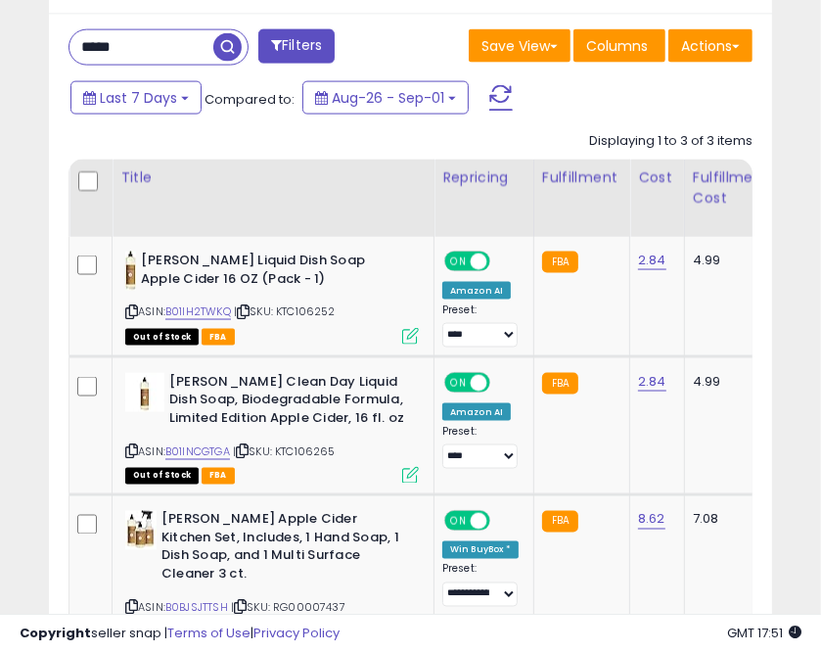
scroll to position [1666, 0]
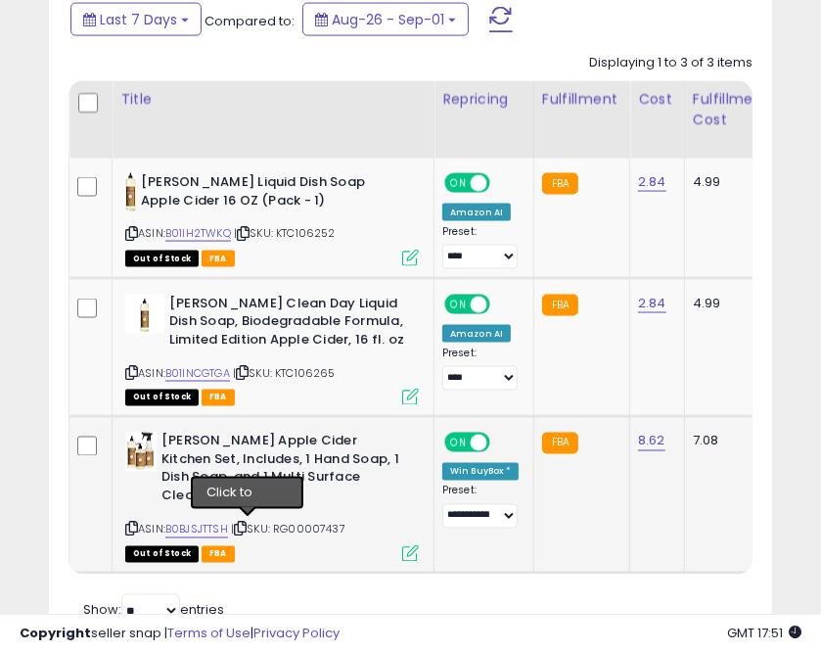
click at [245, 527] on icon at bounding box center [240, 529] width 13 height 11
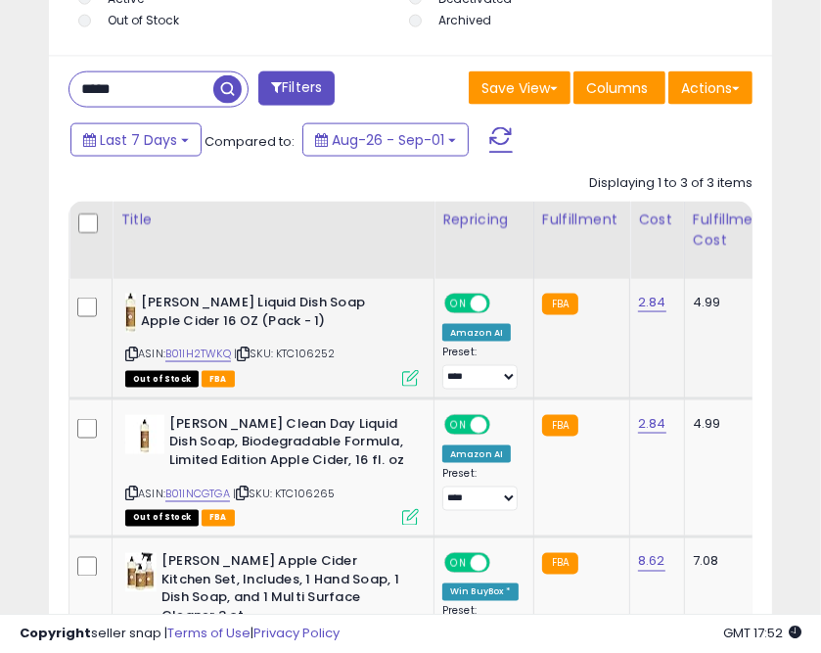
scroll to position [1431, 0]
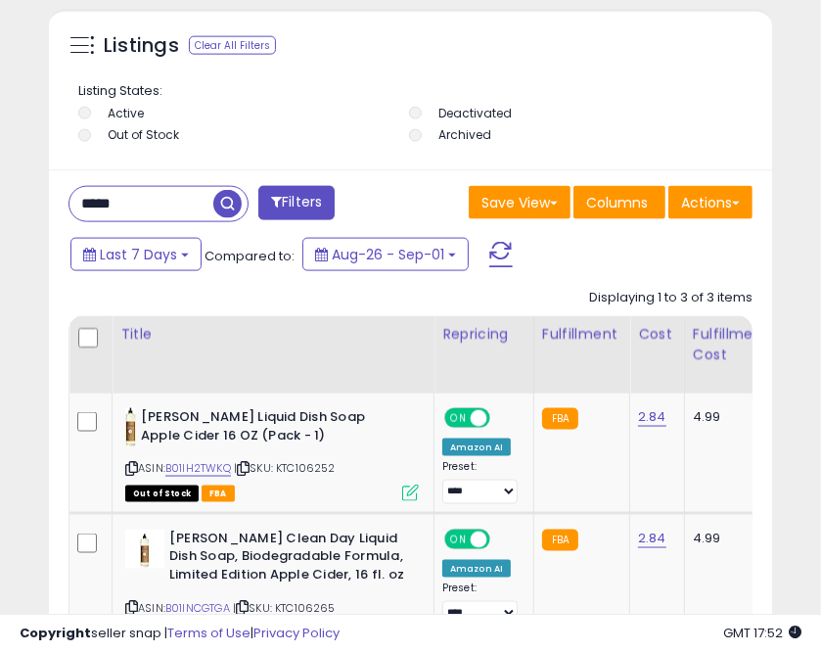
click at [94, 208] on input "*****" at bounding box center [142, 204] width 144 height 34
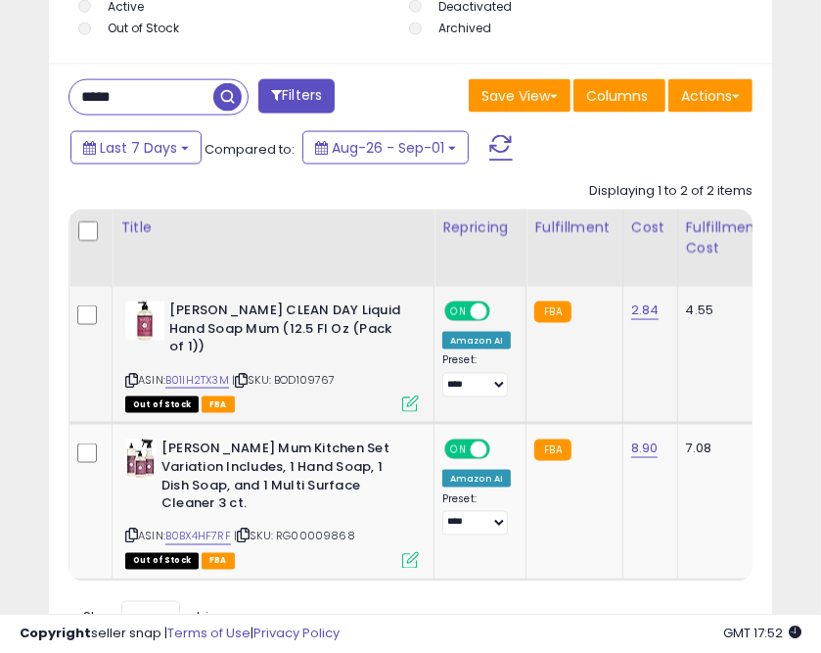
scroll to position [1588, 0]
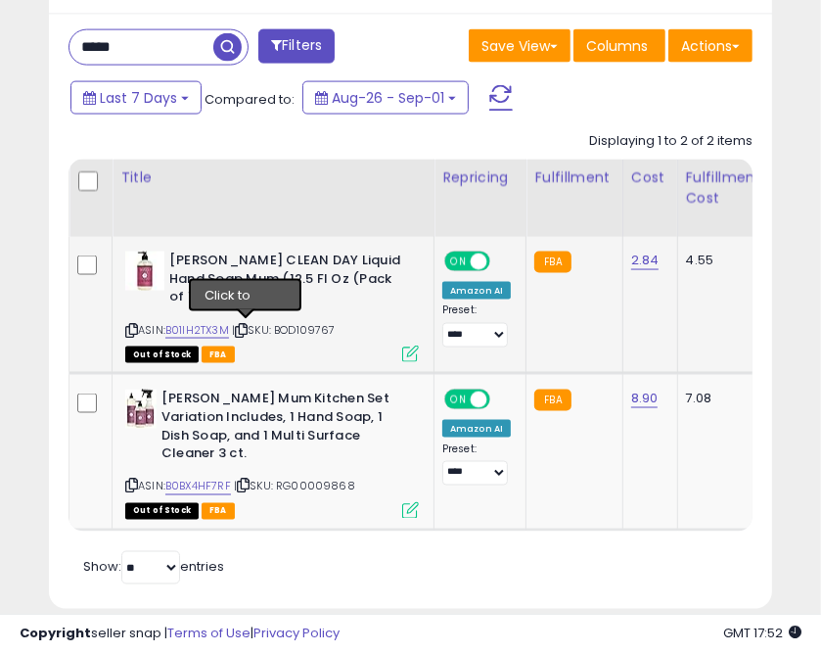
click at [247, 331] on icon at bounding box center [241, 330] width 13 height 11
click at [246, 331] on icon at bounding box center [241, 330] width 13 height 11
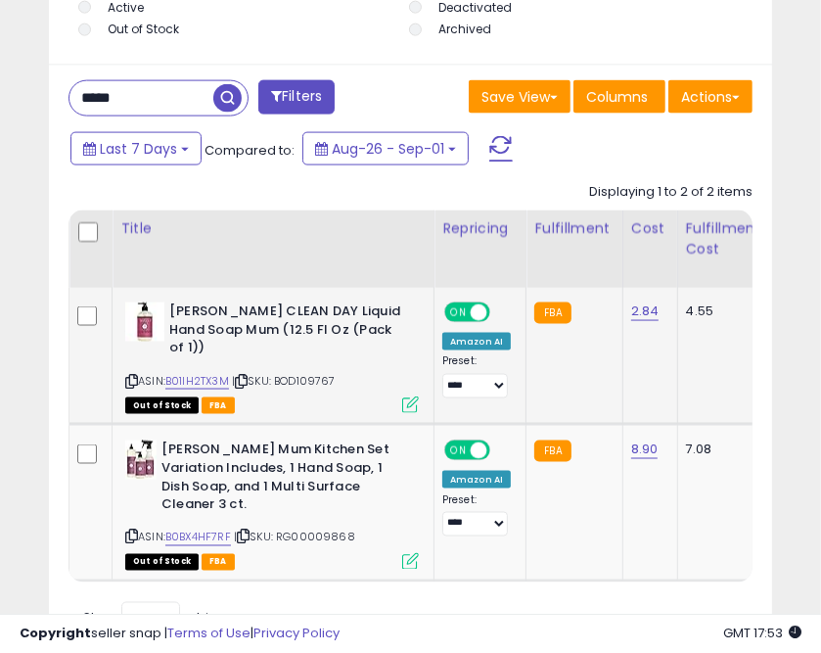
scroll to position [1509, 0]
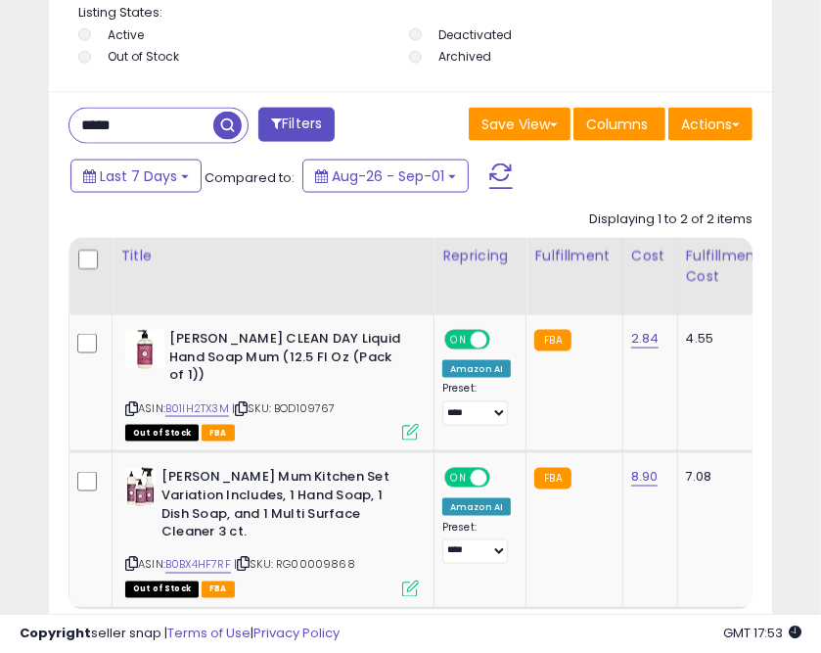
click at [99, 117] on input "*****" at bounding box center [142, 126] width 144 height 34
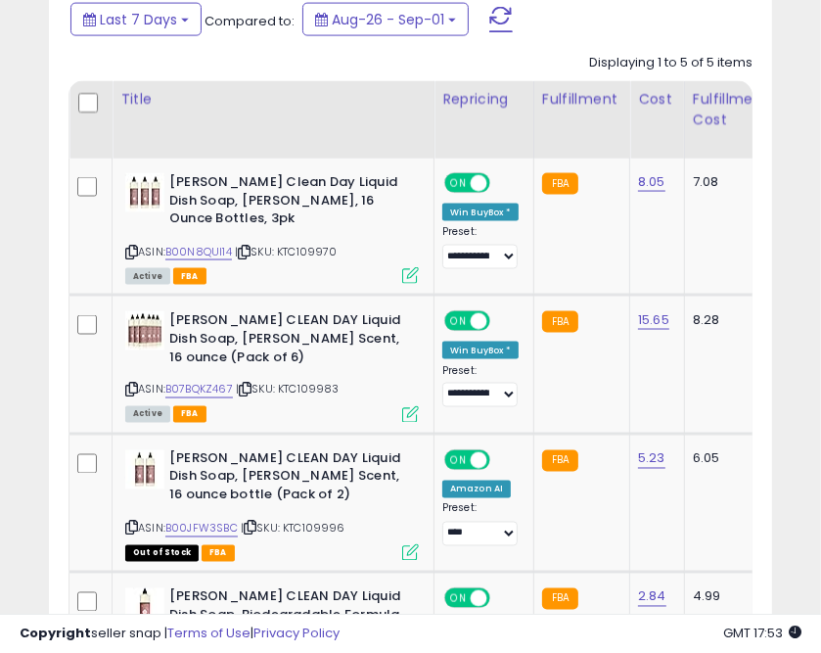
scroll to position [381, 713]
click at [251, 255] on icon at bounding box center [244, 252] width 13 height 11
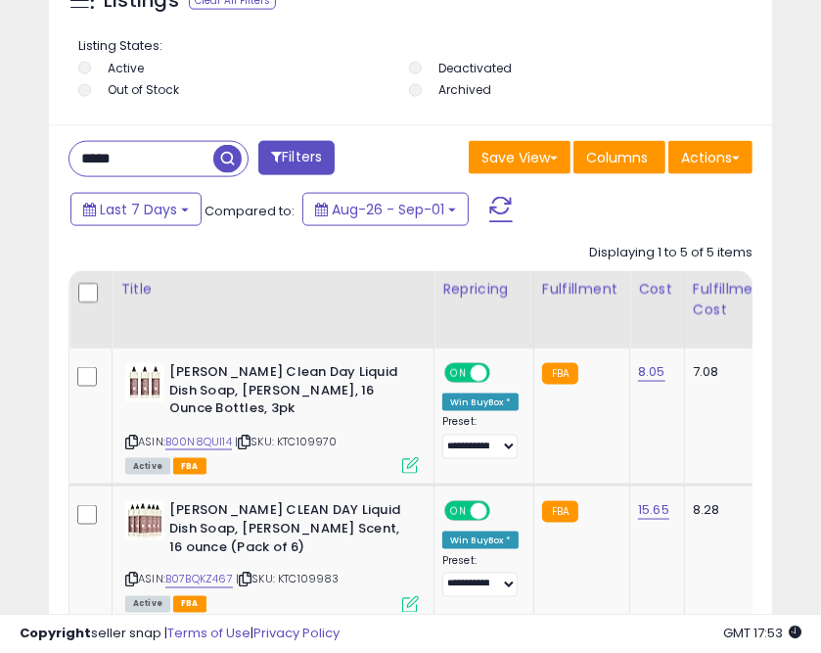
scroll to position [1431, 0]
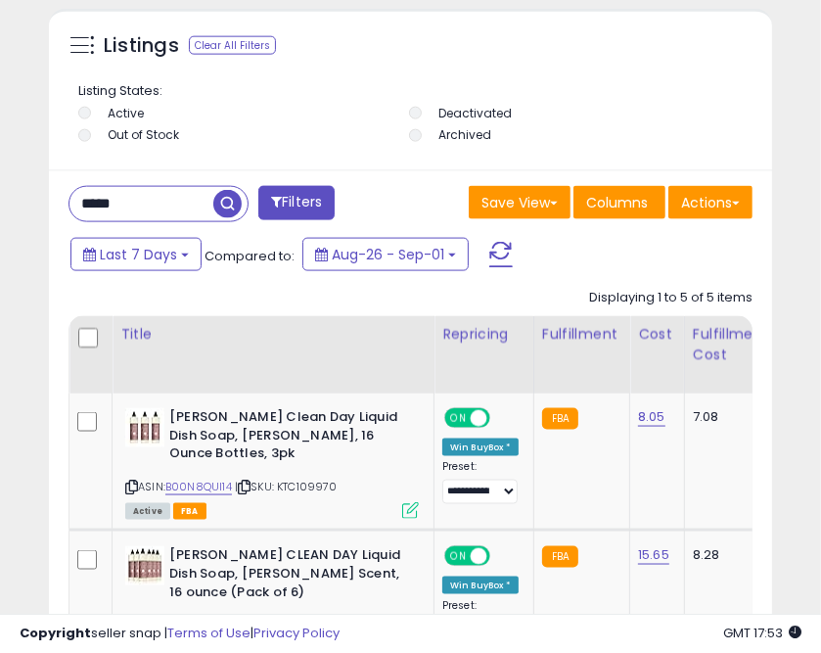
click at [104, 200] on input "*****" at bounding box center [142, 204] width 144 height 34
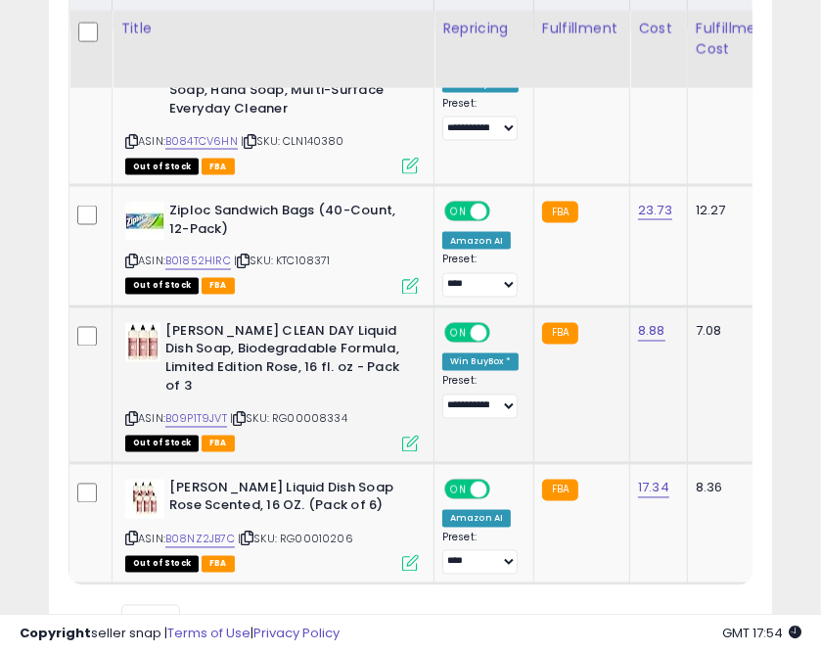
scroll to position [1823, 0]
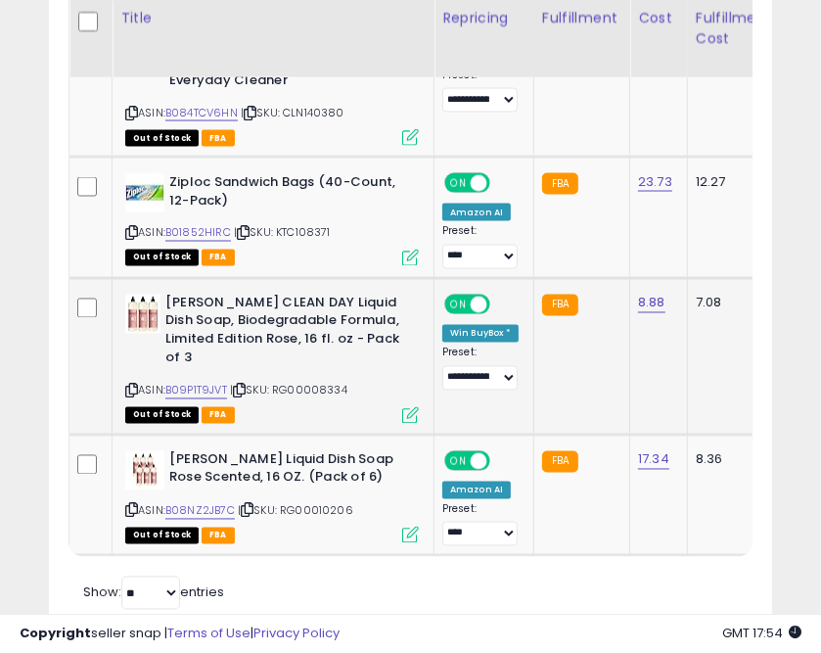
click at [243, 387] on icon at bounding box center [239, 391] width 13 height 11
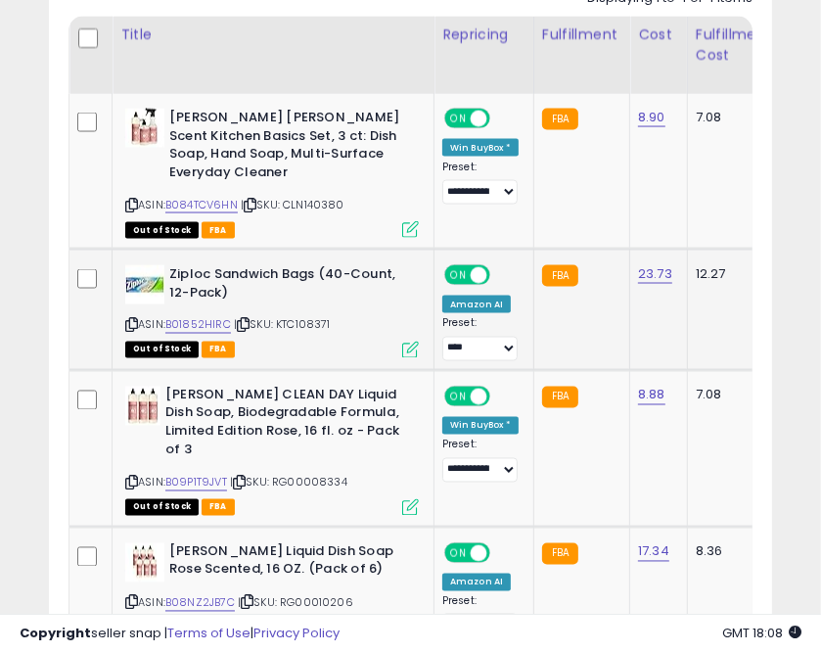
scroll to position [1509, 0]
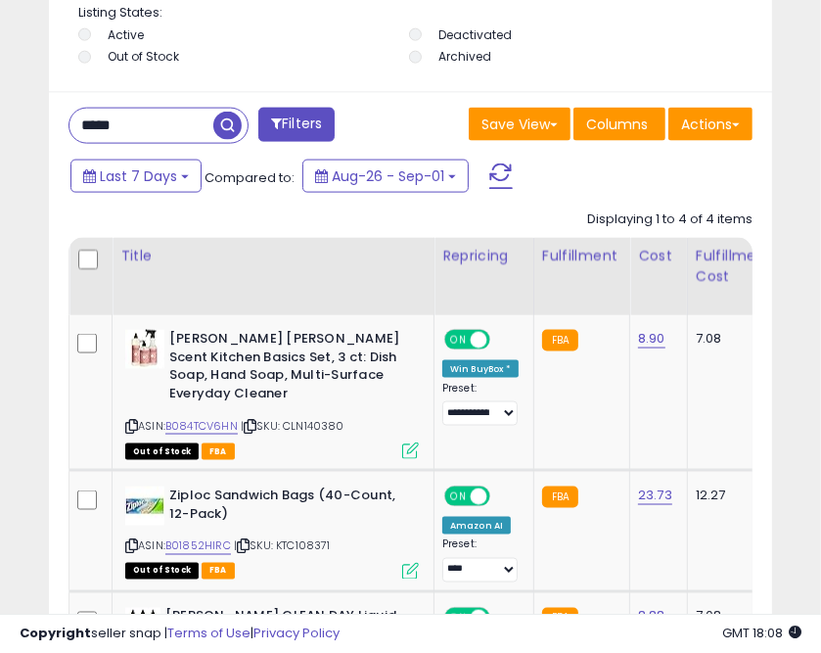
click at [120, 123] on input "*****" at bounding box center [142, 126] width 144 height 34
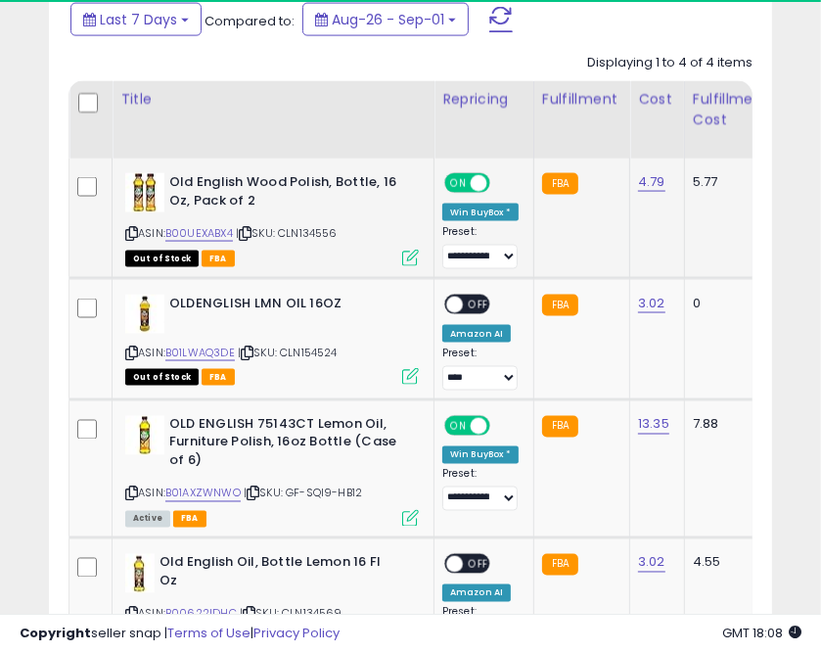
scroll to position [381, 713]
click at [243, 231] on span "| SKU: CLN134556" at bounding box center [287, 233] width 102 height 16
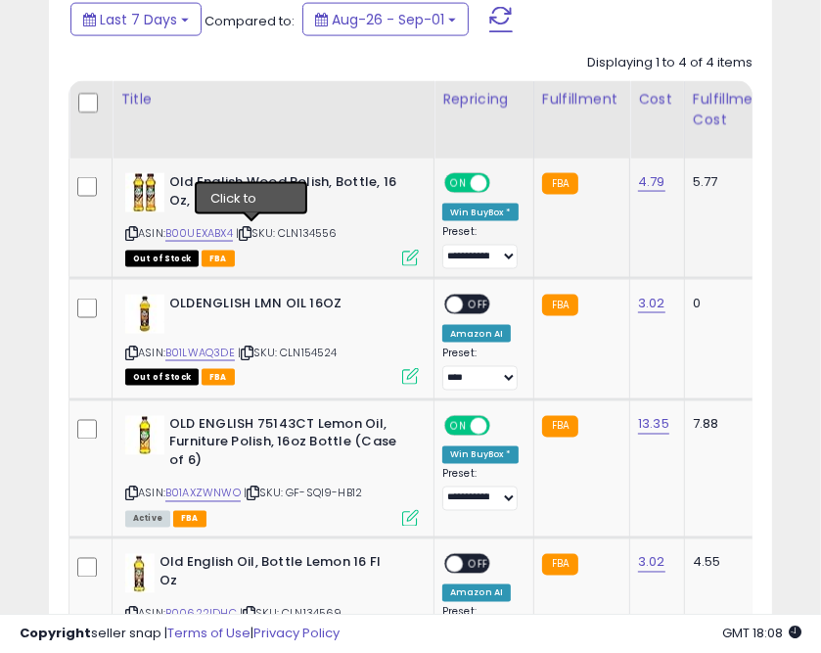
click at [251, 231] on icon at bounding box center [245, 233] width 13 height 11
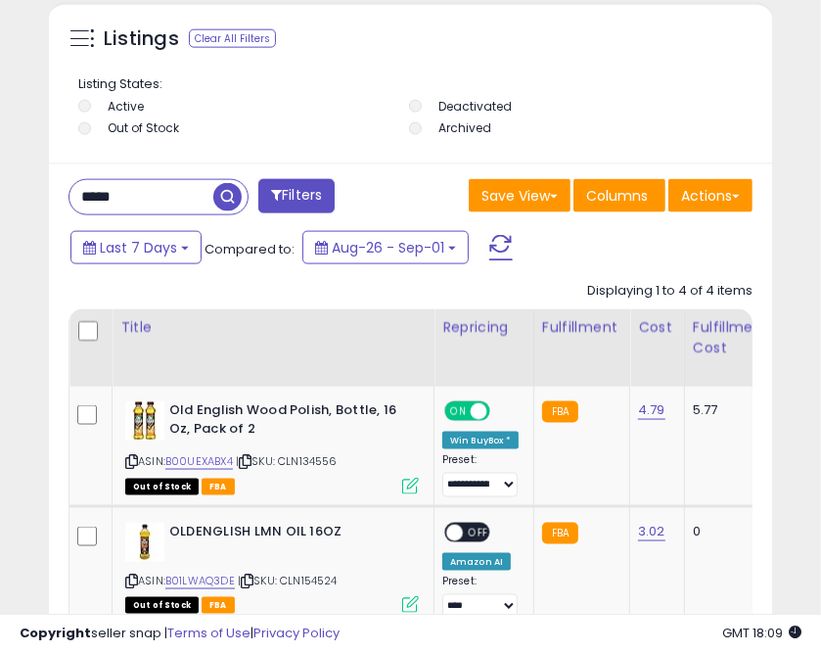
scroll to position [1431, 0]
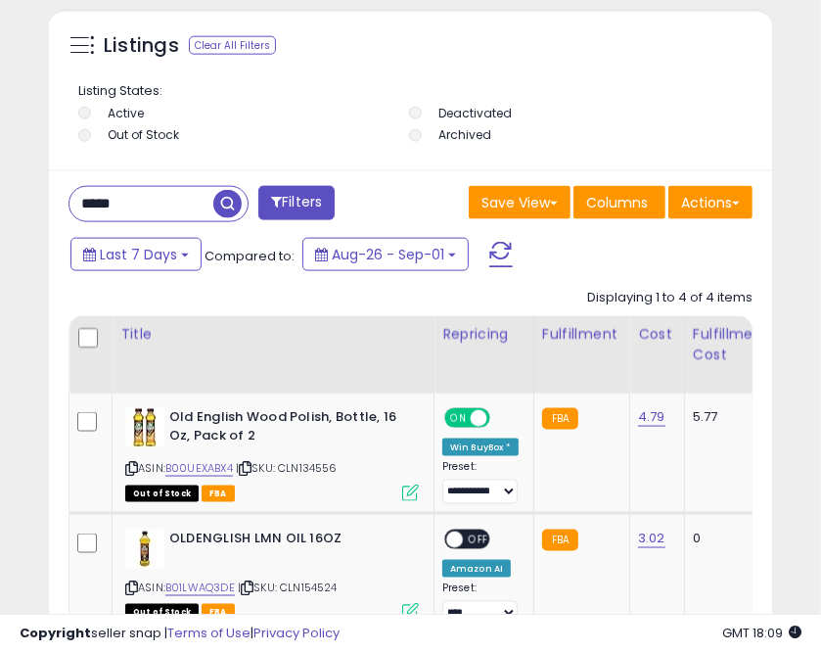
click at [102, 200] on input "*****" at bounding box center [142, 204] width 144 height 34
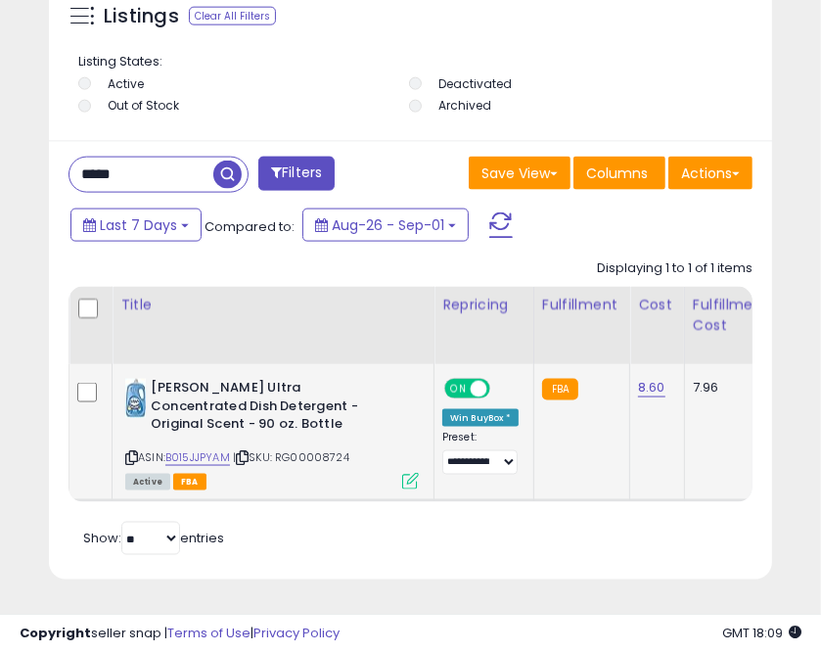
scroll to position [381, 713]
click at [249, 452] on icon at bounding box center [242, 457] width 13 height 11
click at [102, 158] on input "*****" at bounding box center [142, 175] width 144 height 34
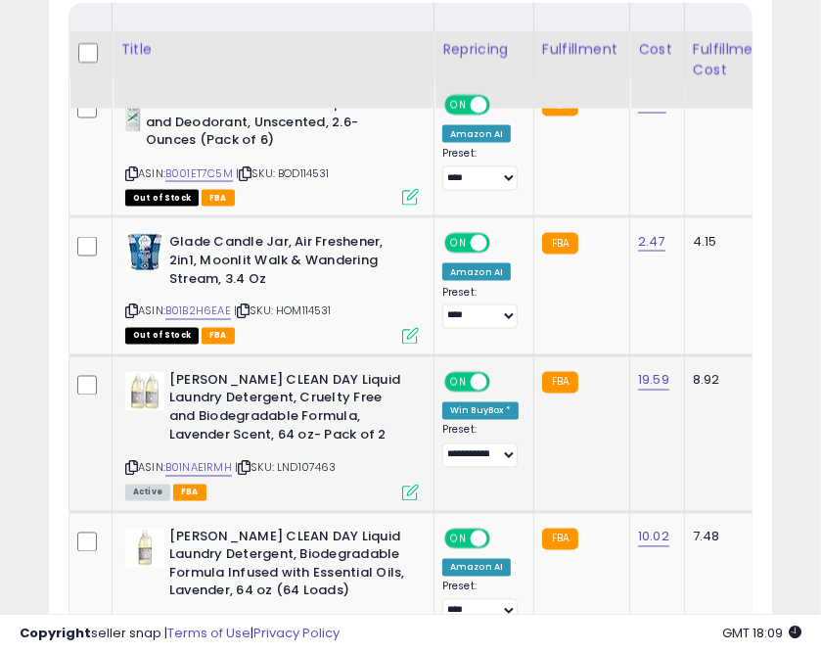
scroll to position [1823, 0]
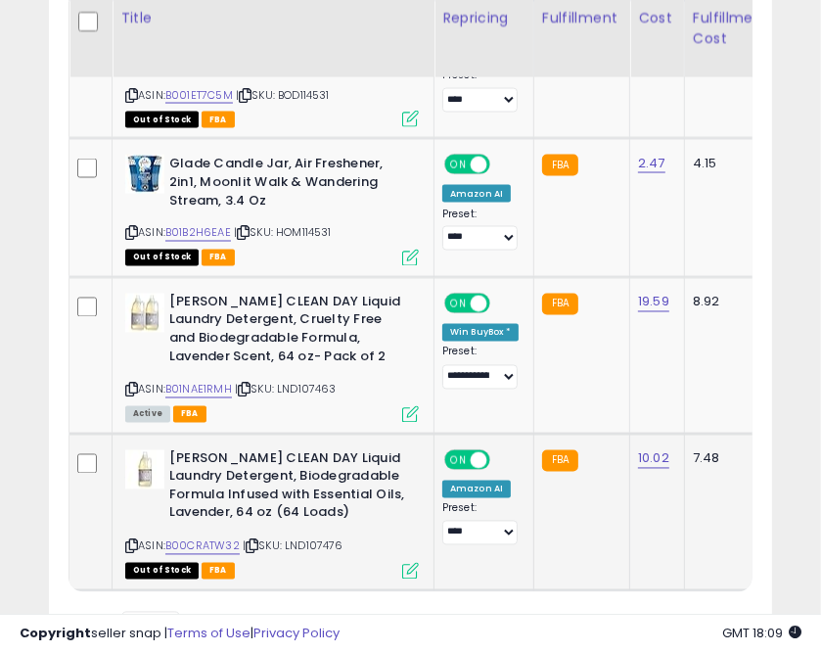
click at [258, 545] on icon at bounding box center [252, 546] width 13 height 11
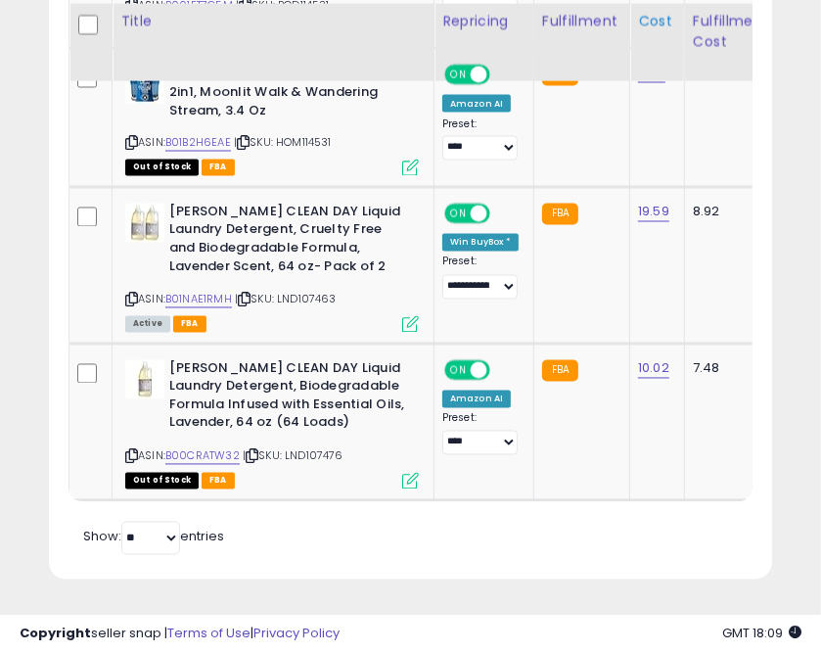
scroll to position [1939, 0]
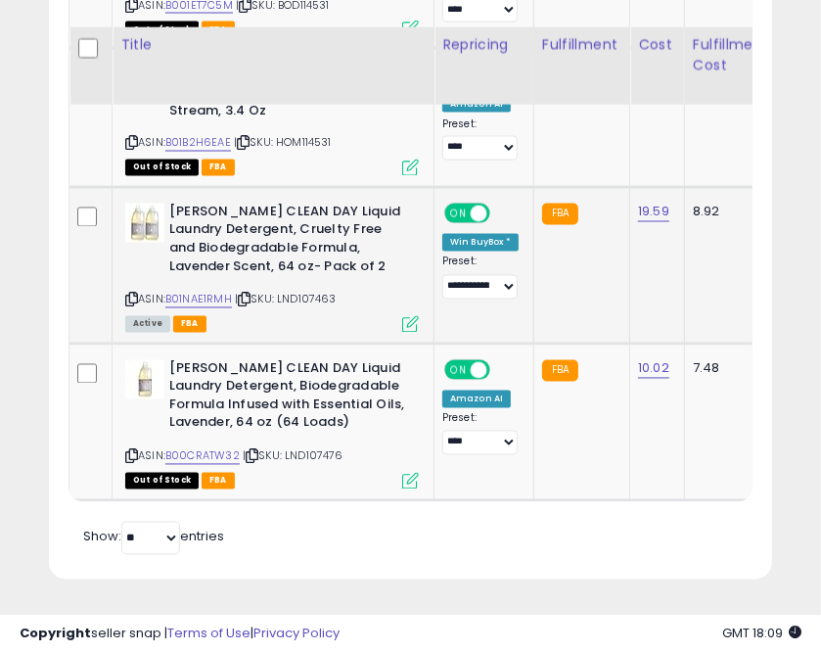
click at [247, 295] on icon at bounding box center [244, 300] width 13 height 11
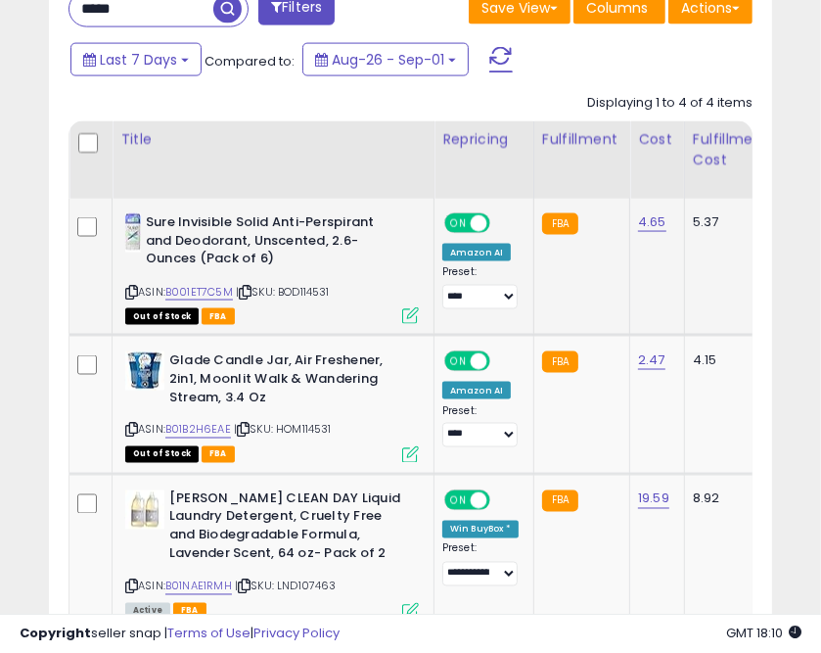
scroll to position [1469, 0]
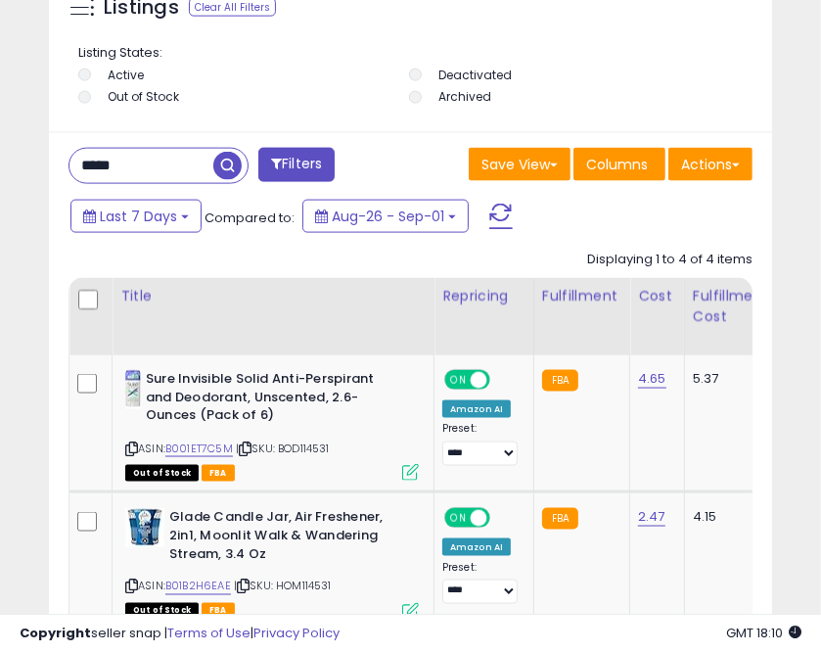
click at [99, 166] on input "*****" at bounding box center [142, 166] width 144 height 34
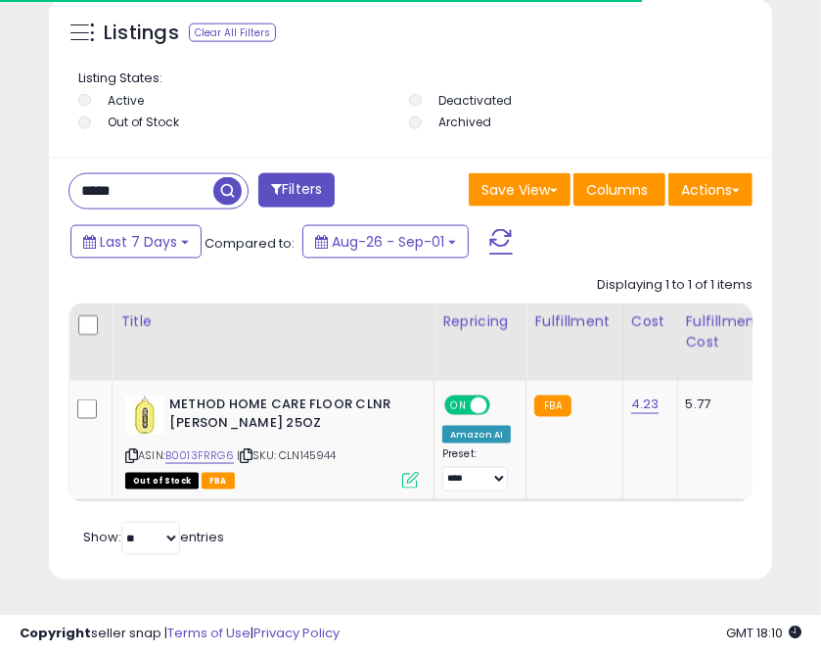
scroll to position [1472, 0]
click at [101, 174] on input "*****" at bounding box center [142, 191] width 144 height 34
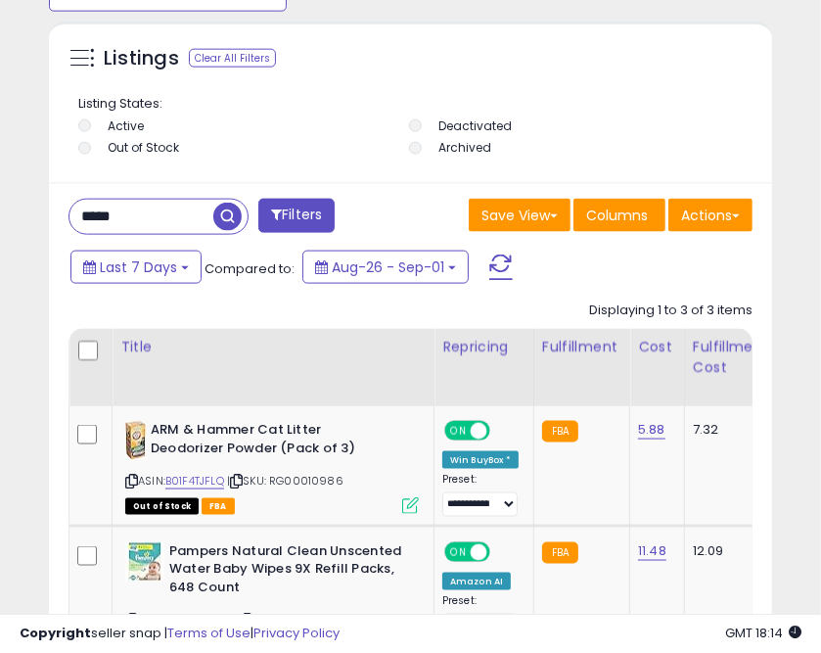
scroll to position [1417, 0]
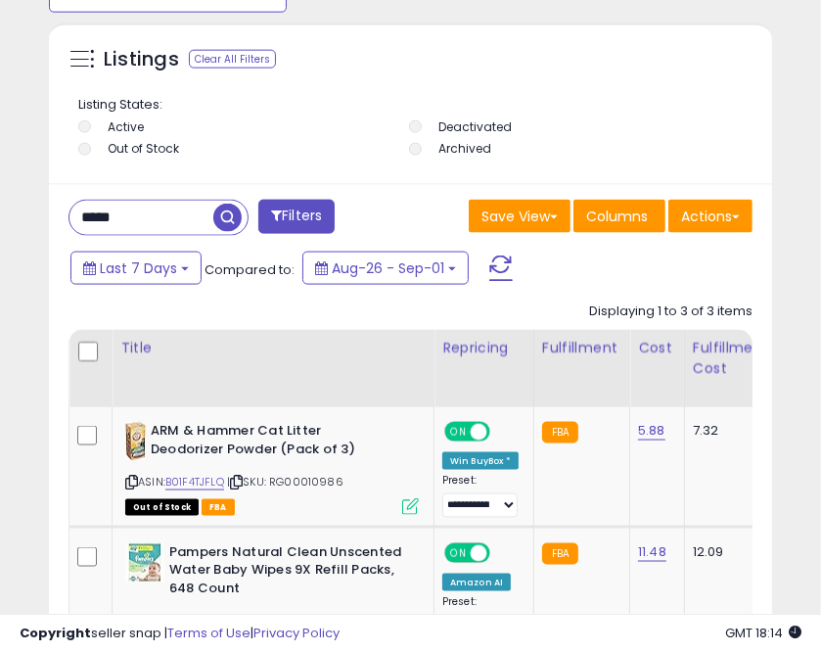
click at [120, 225] on input "*****" at bounding box center [142, 218] width 144 height 34
paste input "text"
type input "*****"
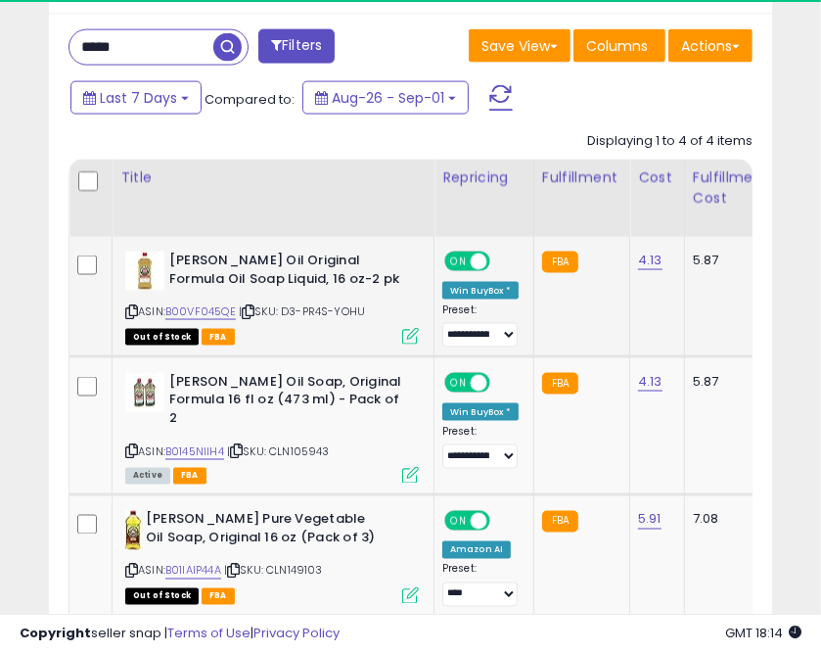
scroll to position [381, 713]
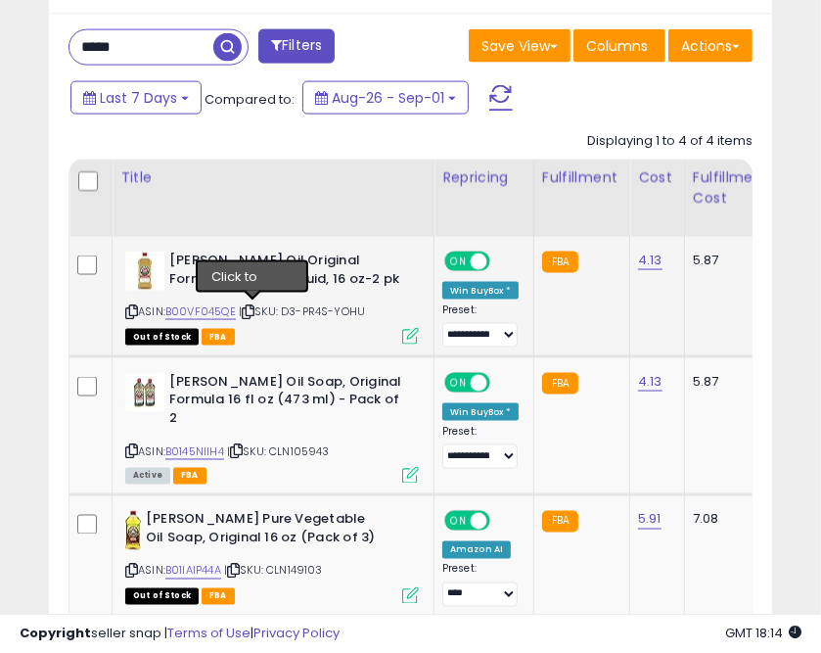
click at [254, 310] on icon at bounding box center [248, 311] width 13 height 11
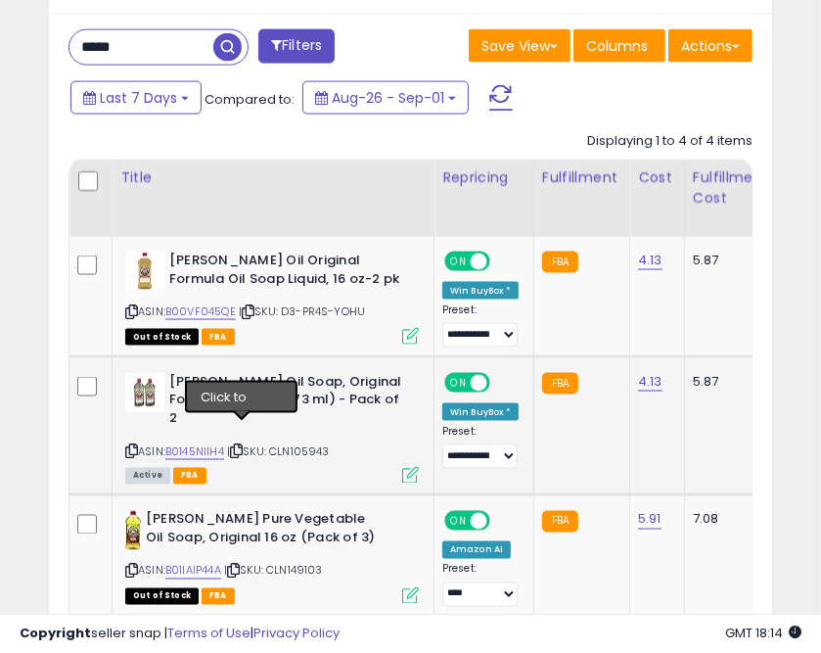
click at [243, 445] on icon at bounding box center [236, 450] width 13 height 11
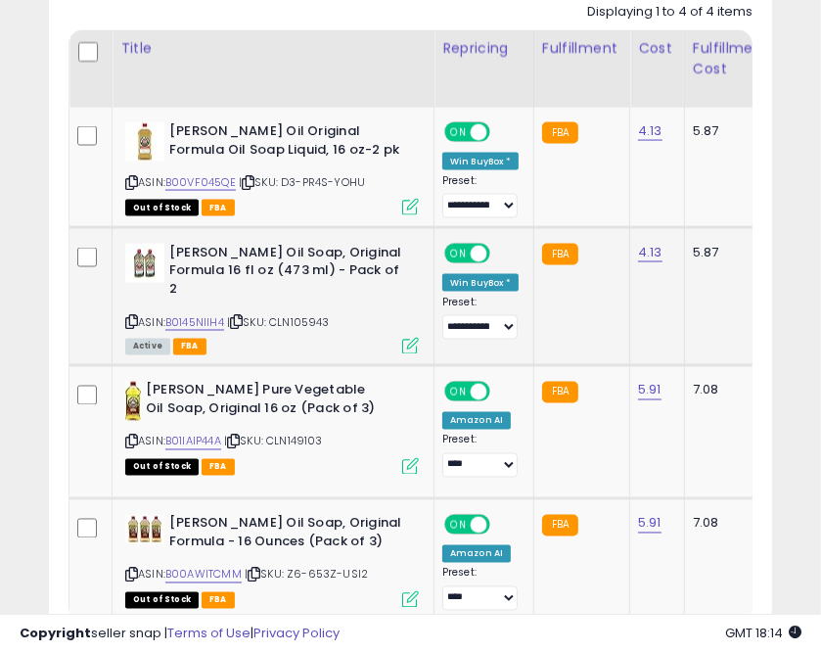
scroll to position [1744, 0]
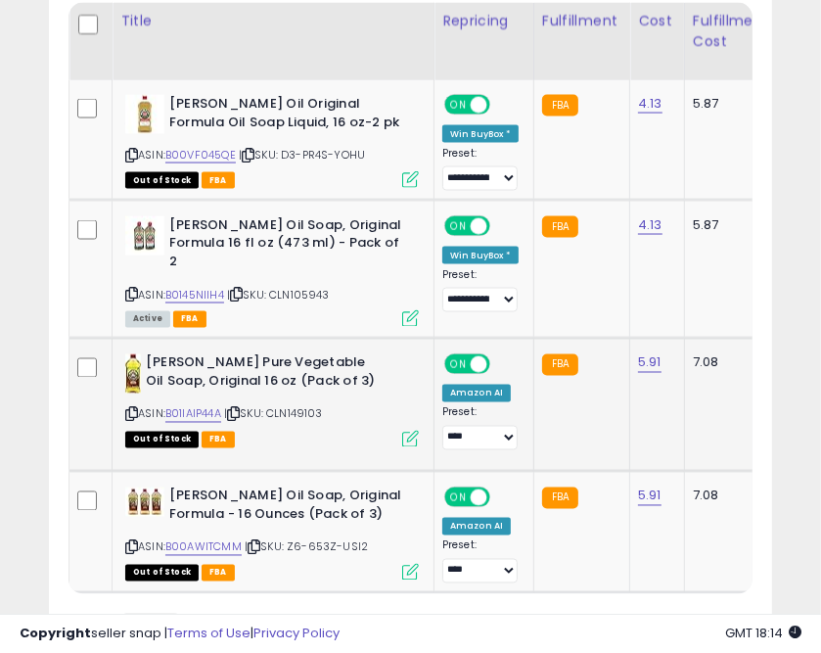
click at [239, 409] on icon at bounding box center [233, 414] width 13 height 11
drag, startPoint x: 258, startPoint y: 533, endPoint x: 272, endPoint y: 505, distance: 30.6
click at [258, 542] on icon at bounding box center [254, 547] width 13 height 11
click at [241, 289] on icon at bounding box center [236, 294] width 13 height 11
